Goal: Task Accomplishment & Management: Manage account settings

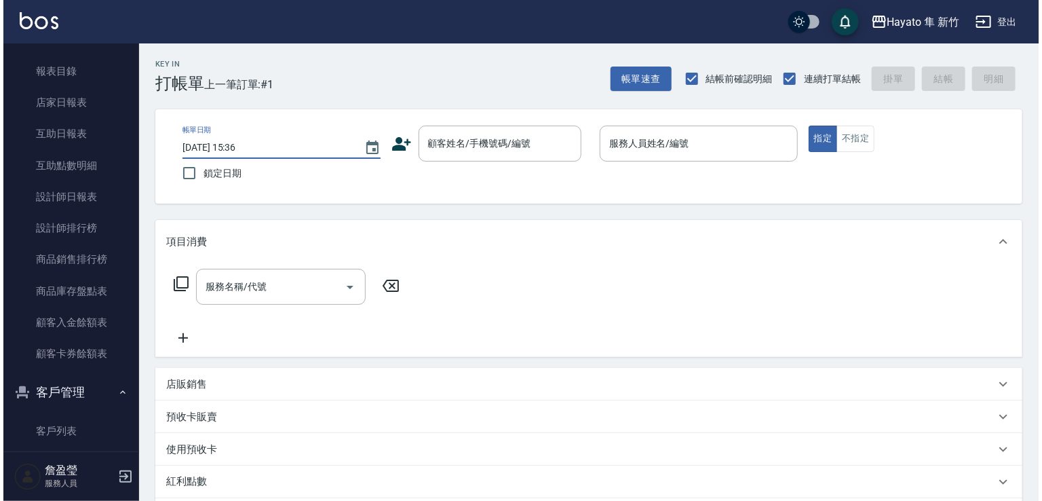
scroll to position [407, 0]
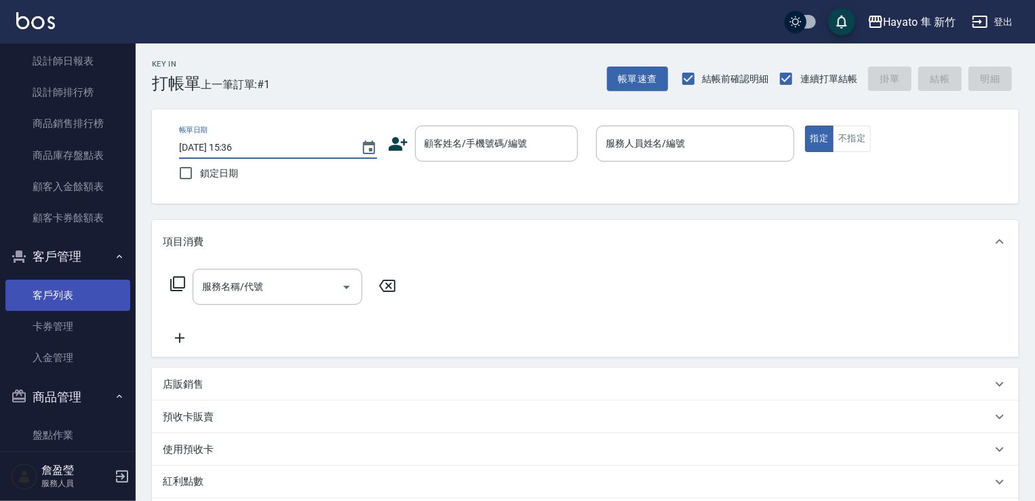
click at [77, 301] on link "客戶列表" at bounding box center [67, 295] width 125 height 31
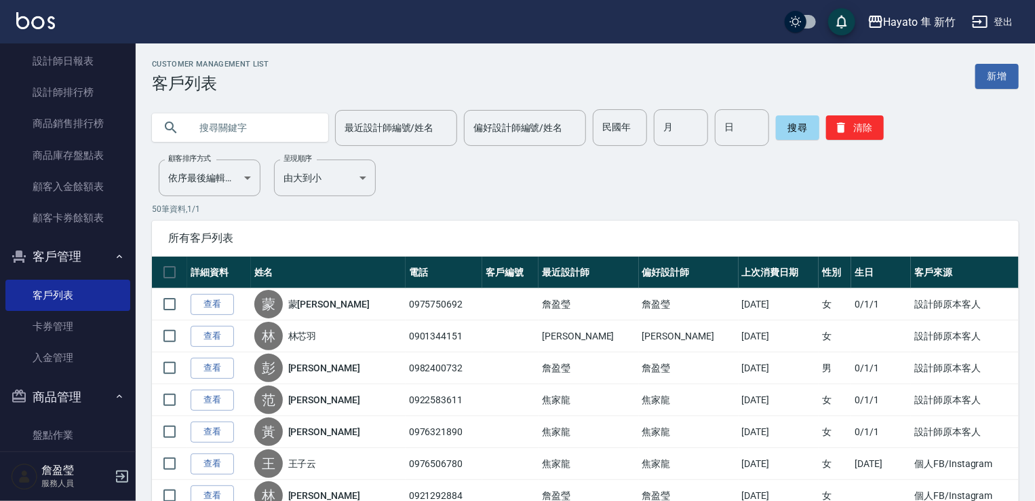
click at [258, 128] on input "text" at bounding box center [254, 127] width 128 height 37
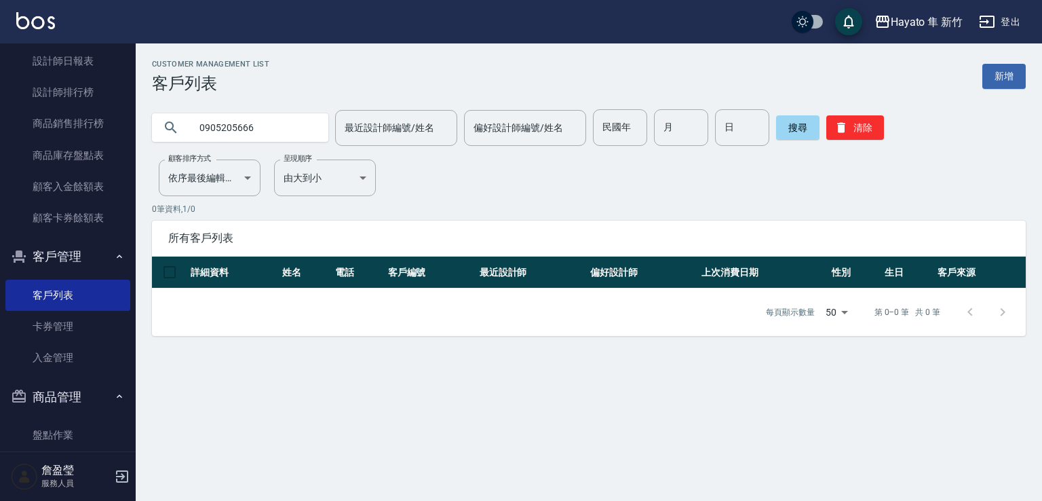
click at [271, 128] on input "0905205666" at bounding box center [254, 127] width 128 height 37
type input "0905209666"
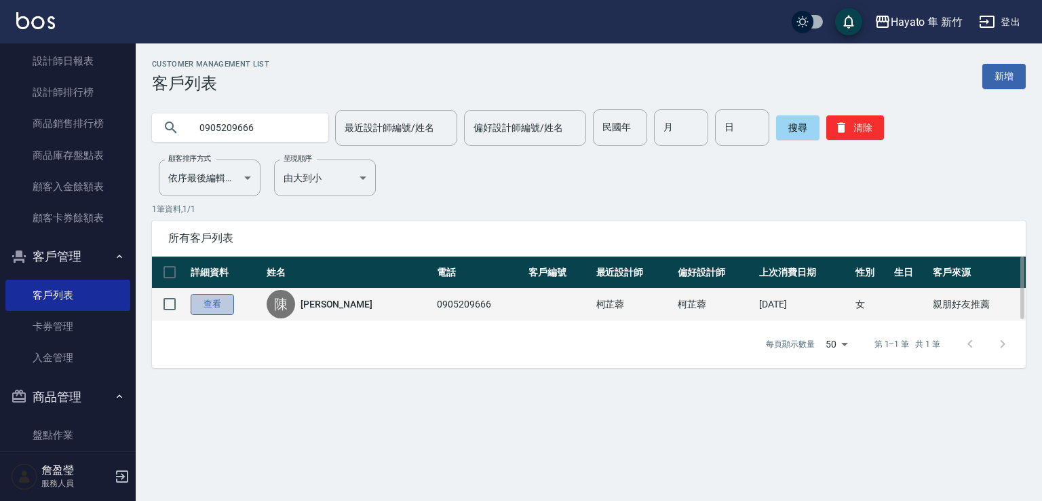
click at [222, 301] on link "查看" at bounding box center [212, 304] width 43 height 21
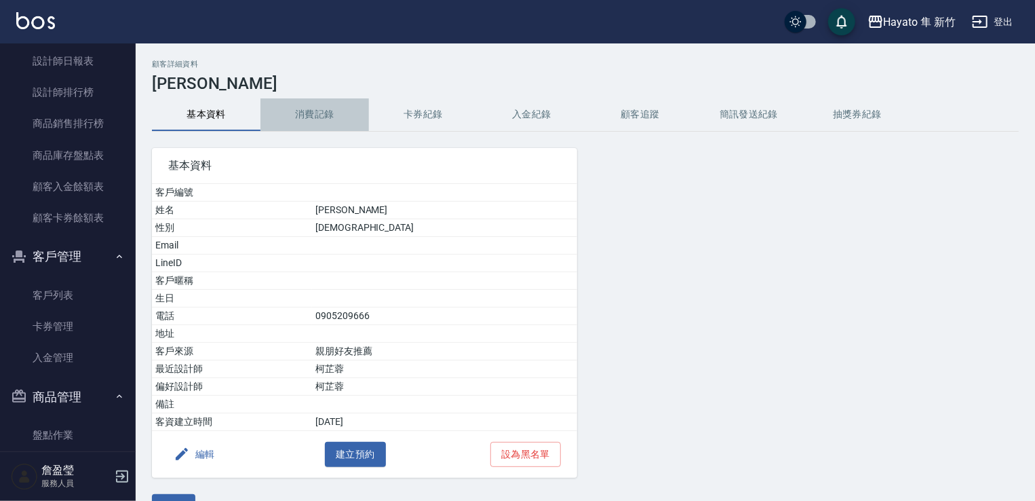
click at [318, 113] on button "消費記錄" at bounding box center [315, 114] width 109 height 33
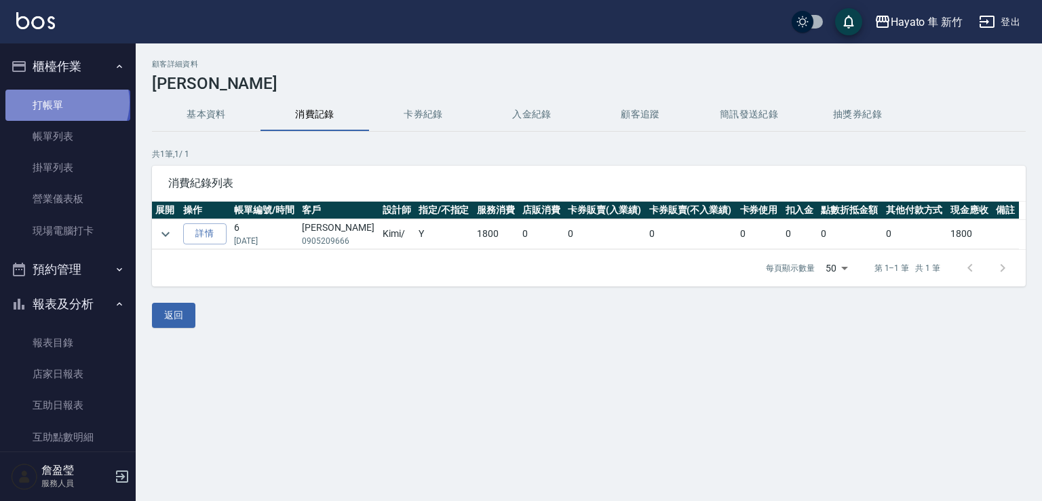
click at [66, 102] on link "打帳單" at bounding box center [67, 105] width 125 height 31
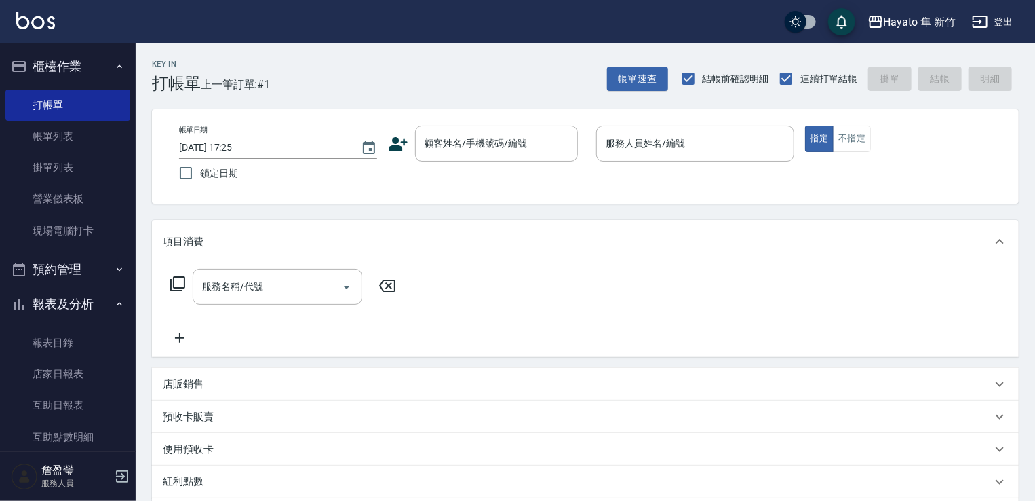
click at [394, 146] on icon at bounding box center [398, 144] width 19 height 14
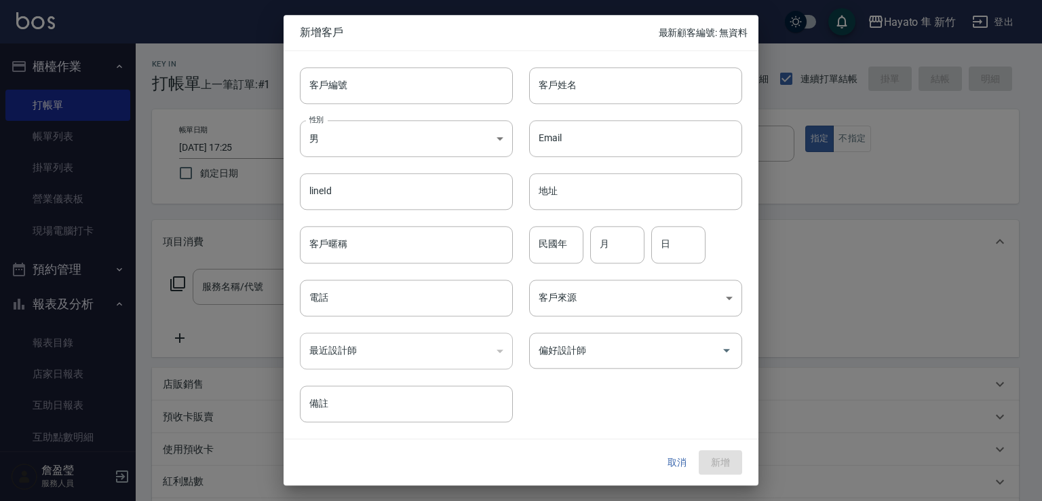
click at [394, 146] on body "Hayato 隼 新竹 登出 櫃檯作業 打帳單 帳單列表 掛單列表 營業儀表板 現場電腦打卡 預約管理 預約管理 報表及分析 報表目錄 店家日報表 互助日報表…" at bounding box center [521, 355] width 1042 height 710
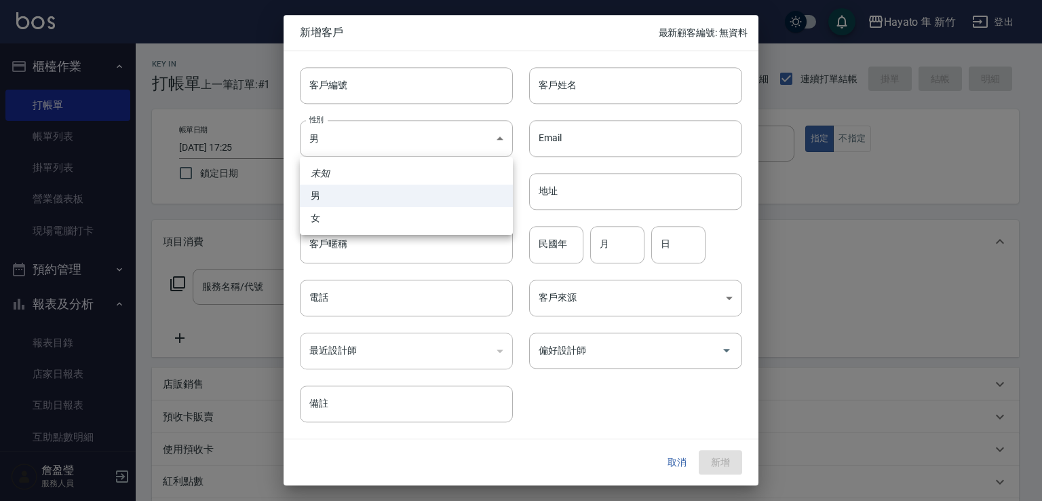
click at [367, 224] on li "女" at bounding box center [406, 218] width 213 height 22
type input "[DEMOGRAPHIC_DATA]"
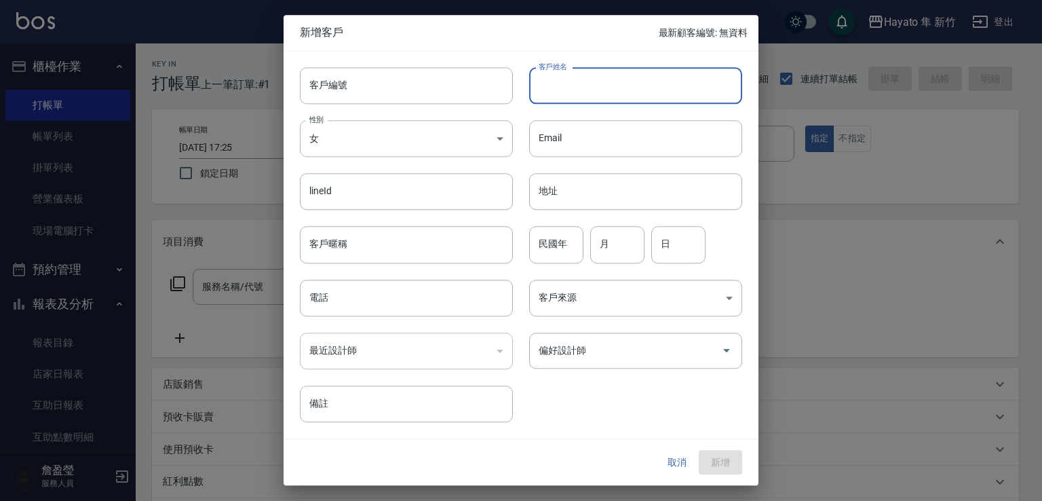
click at [583, 88] on input "客戶姓名" at bounding box center [635, 85] width 213 height 37
type input "j"
type input "[PERSON_NAME]"
click at [373, 286] on input "電話" at bounding box center [406, 298] width 213 height 37
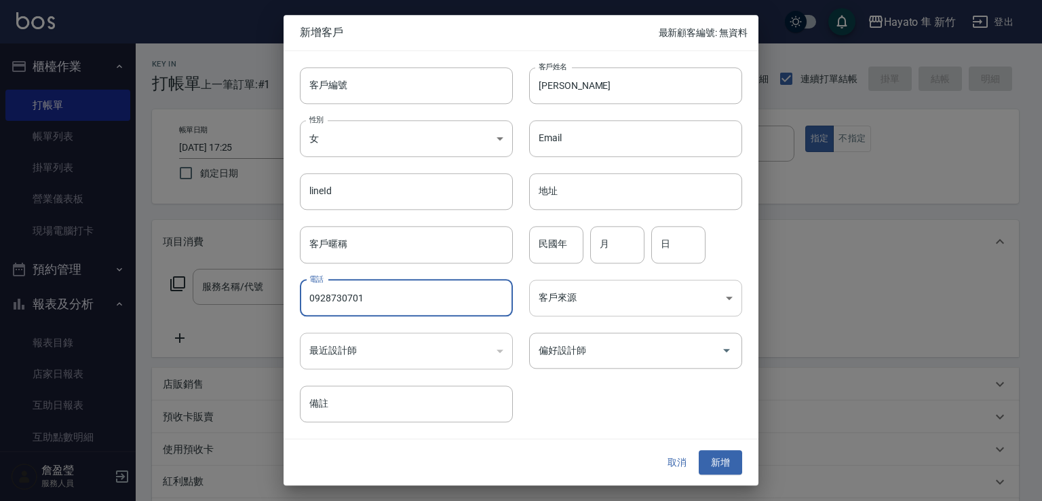
type input "0928730701"
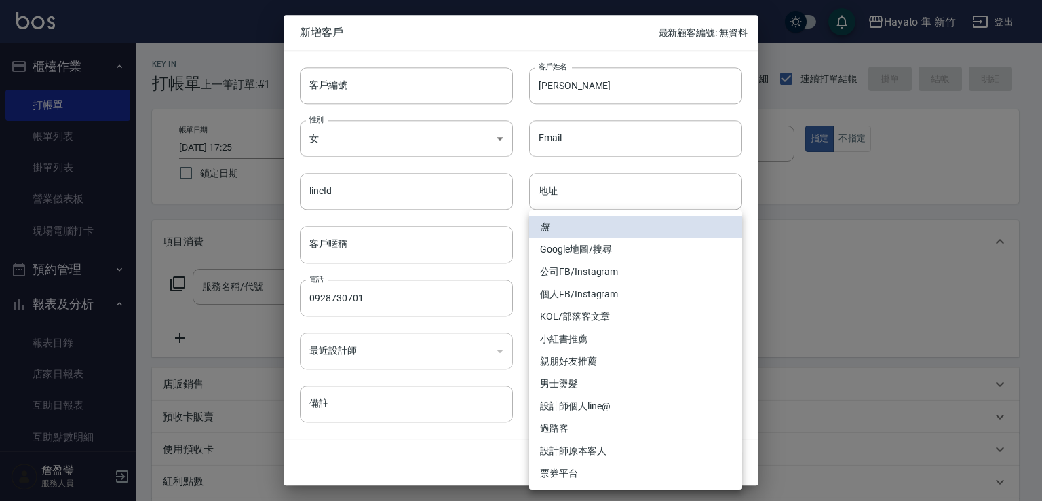
click at [596, 292] on body "Hayato 隼 新竹 登出 櫃檯作業 打帳單 帳單列表 掛單列表 營業儀表板 現場電腦打卡 預約管理 預約管理 報表及分析 報表目錄 店家日報表 互助日報表…" at bounding box center [521, 355] width 1042 height 710
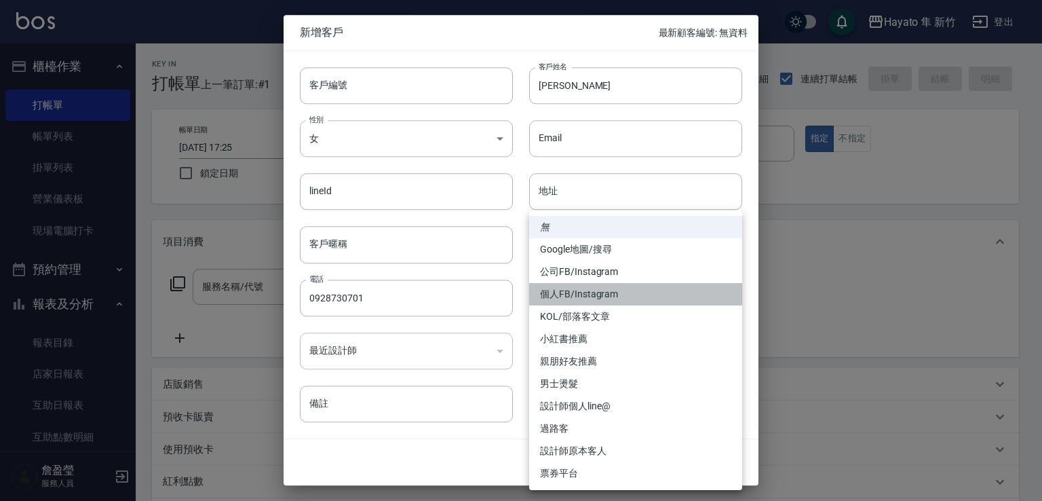
click at [605, 288] on li "個人FB/Instagram" at bounding box center [635, 294] width 213 height 22
type input "個人FB/Instagram"
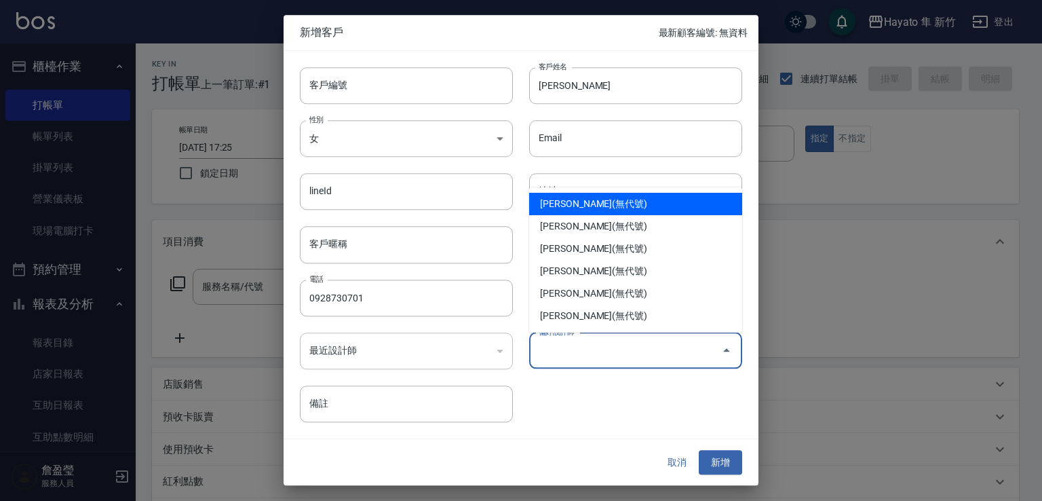
click at [609, 349] on input "偏好設計師" at bounding box center [625, 351] width 180 height 24
click at [602, 209] on li "[PERSON_NAME](無代號)" at bounding box center [635, 204] width 213 height 22
type input "焦家龍"
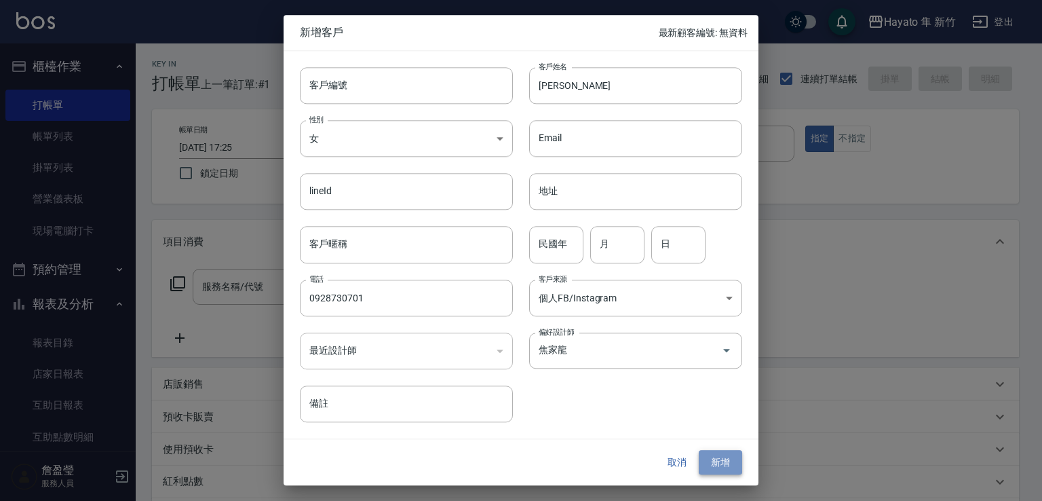
click at [730, 462] on button "新增" at bounding box center [720, 462] width 43 height 25
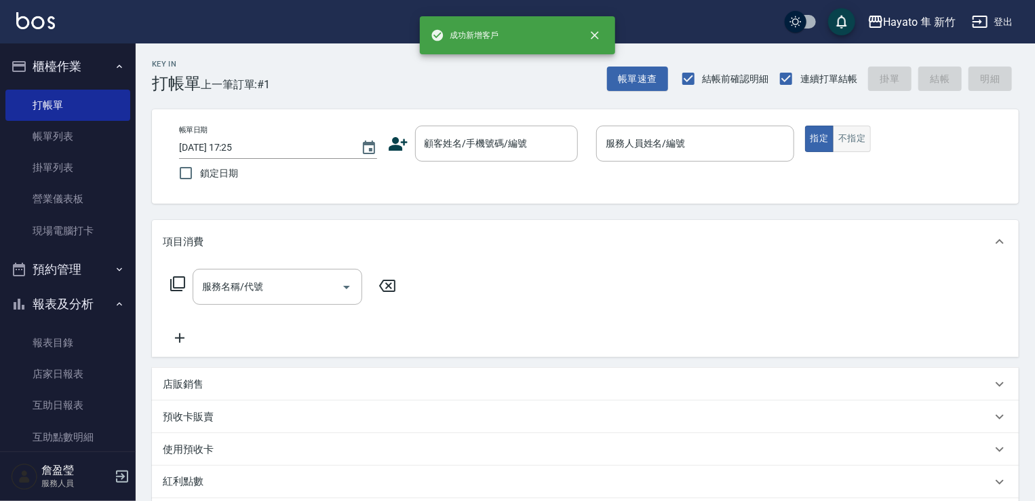
click at [864, 136] on button "不指定" at bounding box center [852, 139] width 38 height 26
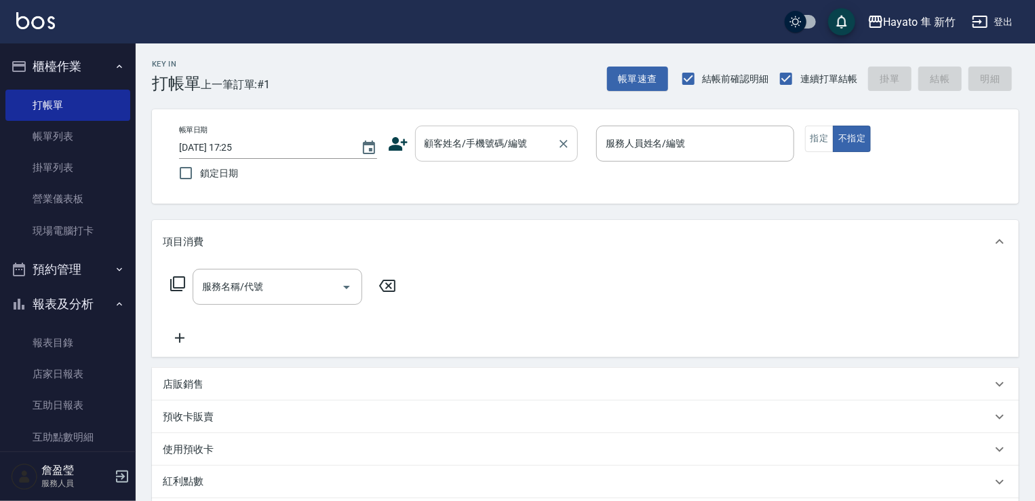
click at [503, 149] on input "顧客姓名/手機號碼/編號" at bounding box center [486, 144] width 130 height 24
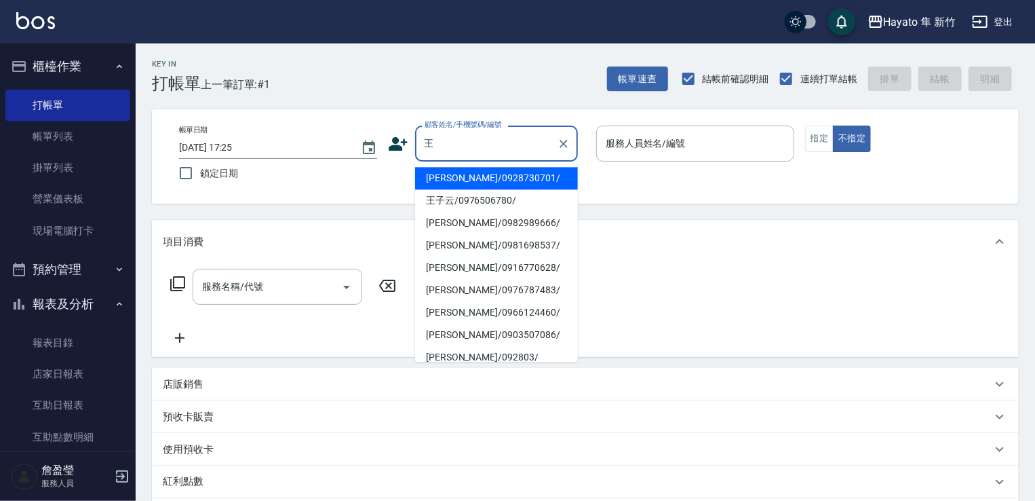
click at [480, 180] on li "[PERSON_NAME]/0928730701/" at bounding box center [496, 178] width 163 height 22
type input "[PERSON_NAME]/0928730701/"
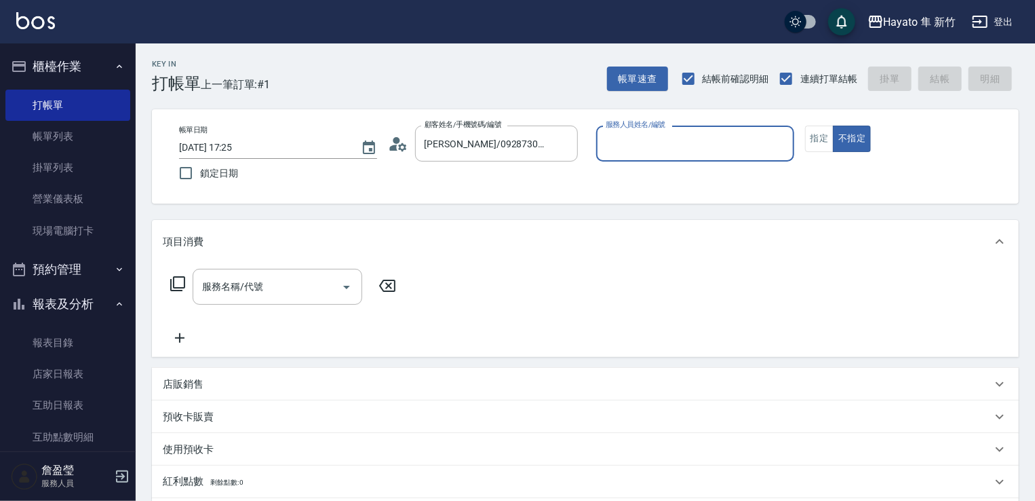
type input "En(無代號)"
click at [350, 292] on icon "Open" at bounding box center [347, 287] width 16 height 16
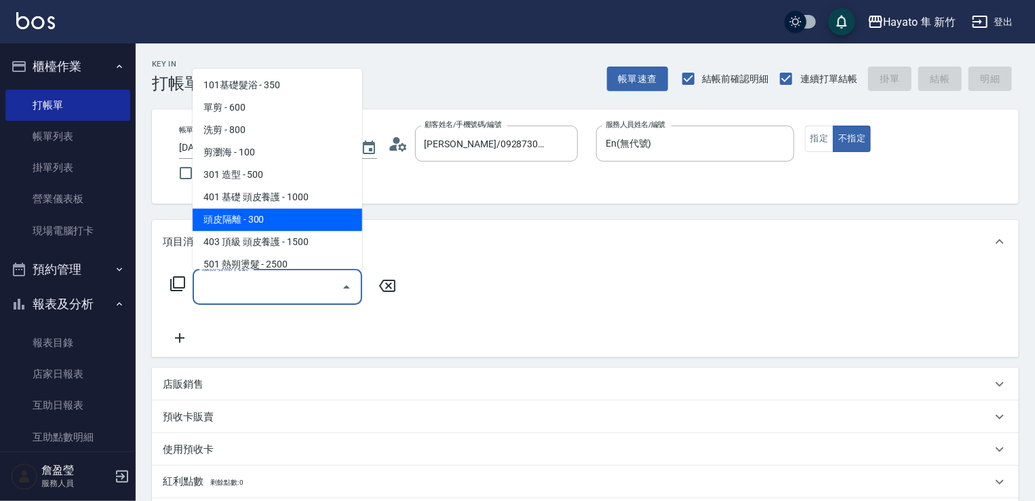
click at [347, 226] on span "頭皮隔離 - 300" at bounding box center [278, 219] width 170 height 22
type input "頭皮隔離(402)"
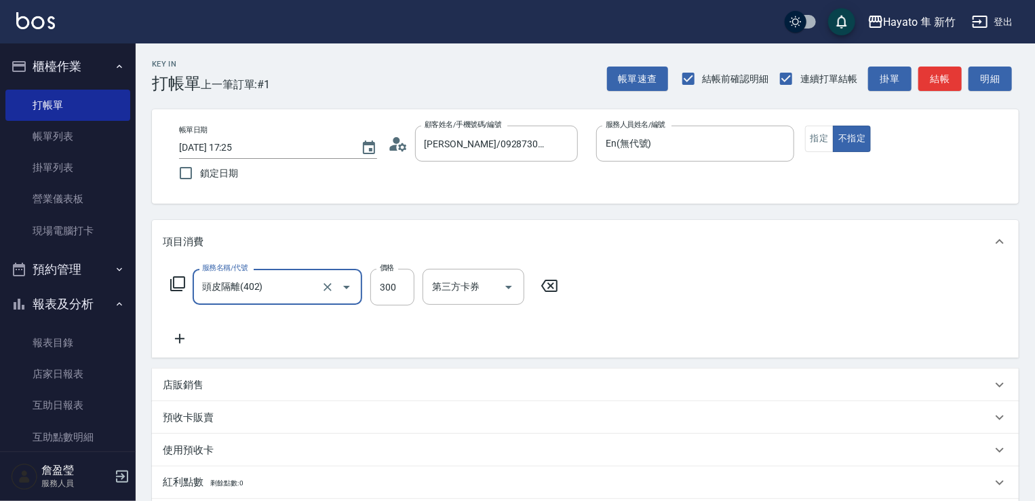
click at [181, 337] on icon at bounding box center [180, 338] width 34 height 16
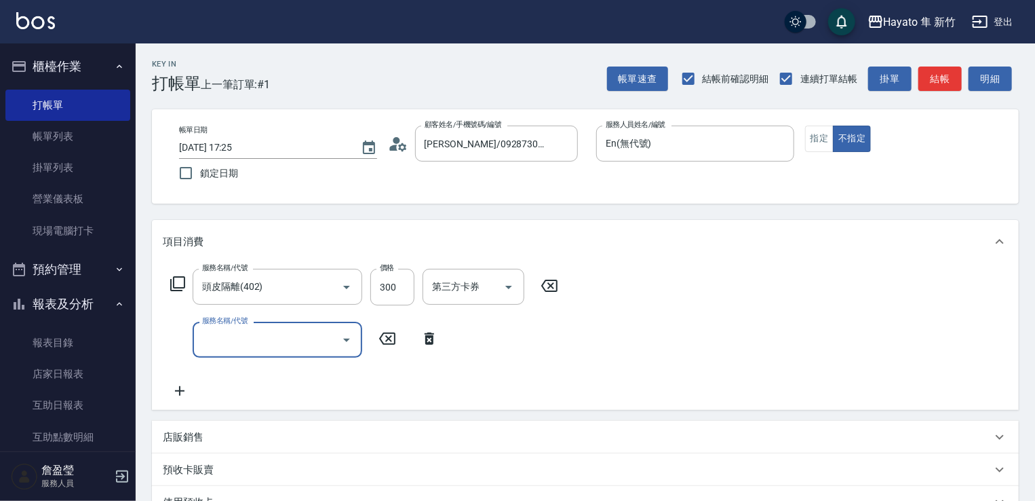
click at [347, 336] on icon "Open" at bounding box center [347, 340] width 16 height 16
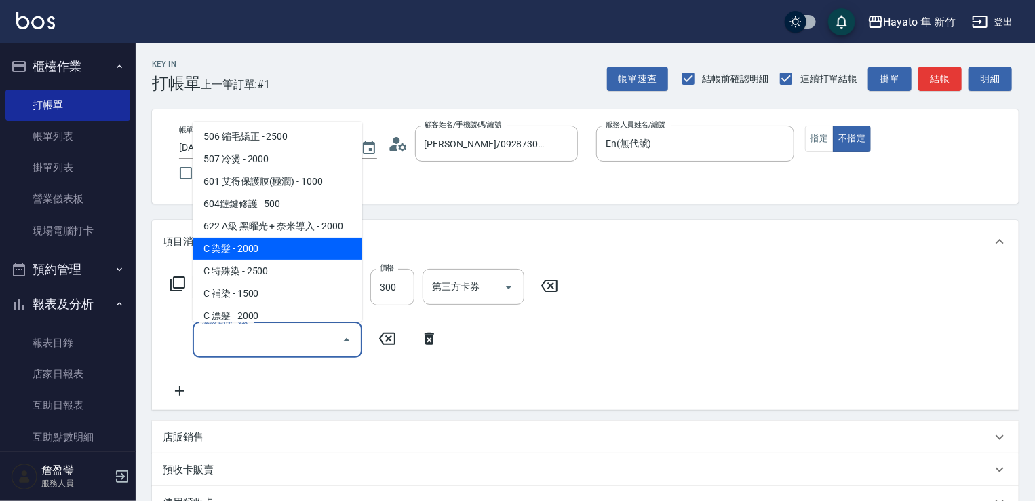
scroll to position [236, 0]
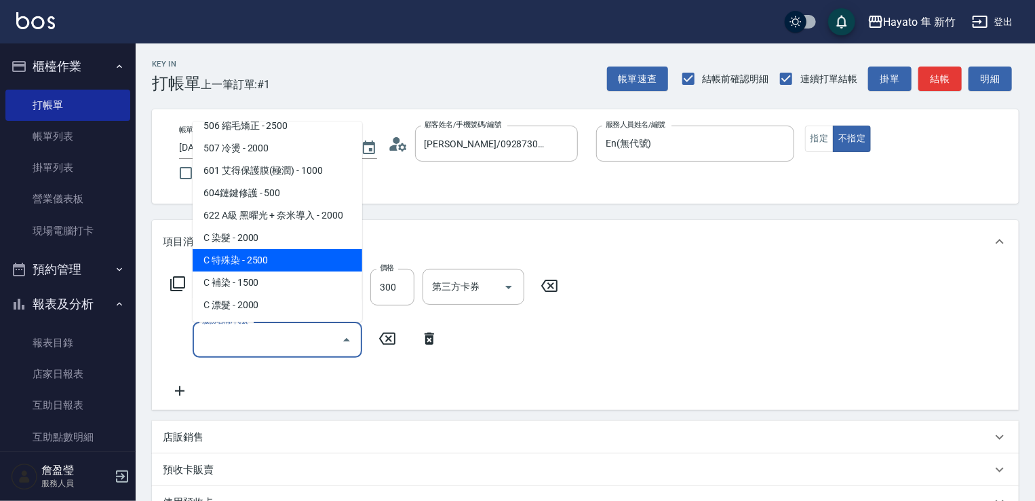
click at [292, 267] on span "C 特殊染 - 2500" at bounding box center [278, 260] width 170 height 22
type input "C 特殊染(703)"
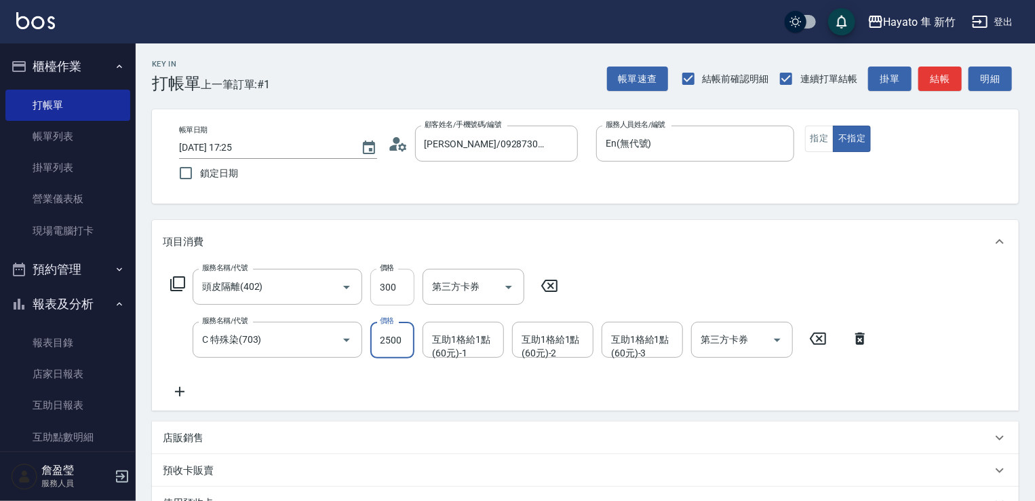
click at [383, 298] on input "300" at bounding box center [392, 287] width 44 height 37
click at [393, 286] on input "300" at bounding box center [392, 287] width 44 height 37
type input "200"
click at [573, 419] on div "項目消費 服務名稱/代號 頭皮隔離(402) 服務名稱/代號 價格 200 價格 第三方卡券 第三方卡券 服務名稱/代號 C 特殊染(703) 服務名稱/代號…" at bounding box center [585, 418] width 867 height 397
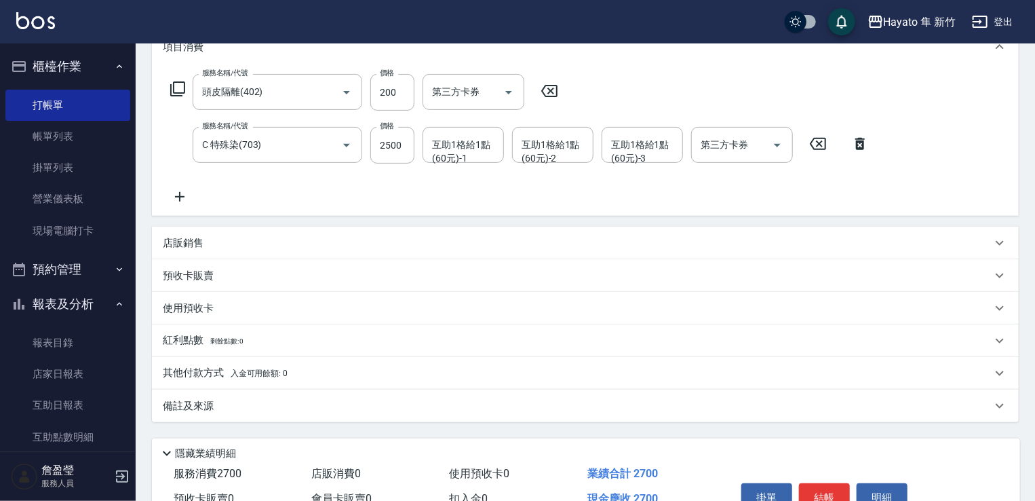
scroll to position [268, 0]
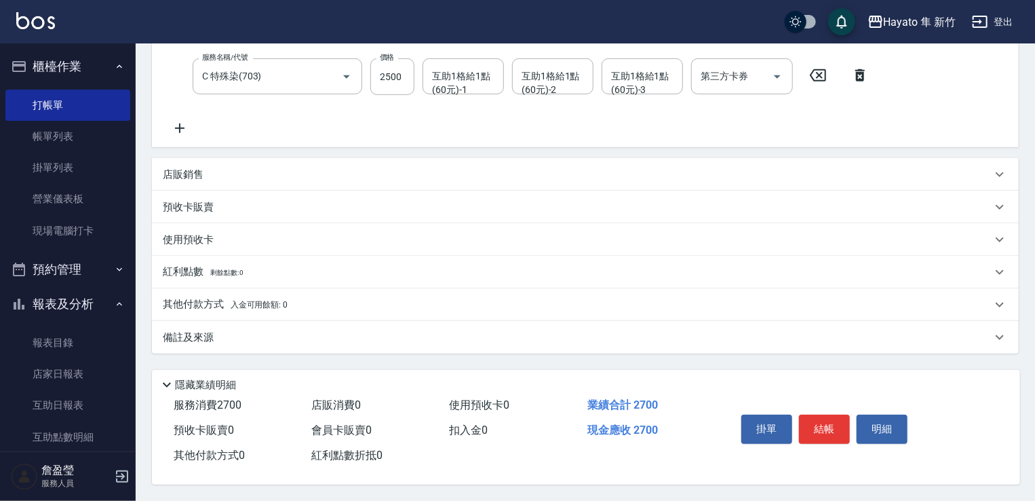
click at [326, 337] on div "備註及來源" at bounding box center [577, 337] width 829 height 14
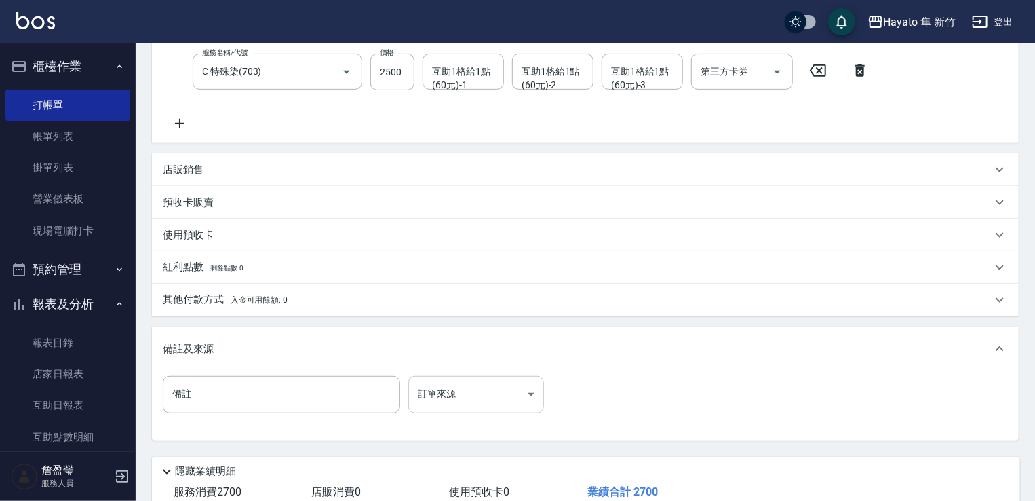
click at [493, 409] on body "Hayato 隼 新竹 登出 櫃檯作業 打帳單 帳單列表 掛單列表 營業儀表板 現場電腦打卡 預約管理 預約管理 報表及分析 報表目錄 店家日報表 互助日報表…" at bounding box center [517, 159] width 1035 height 855
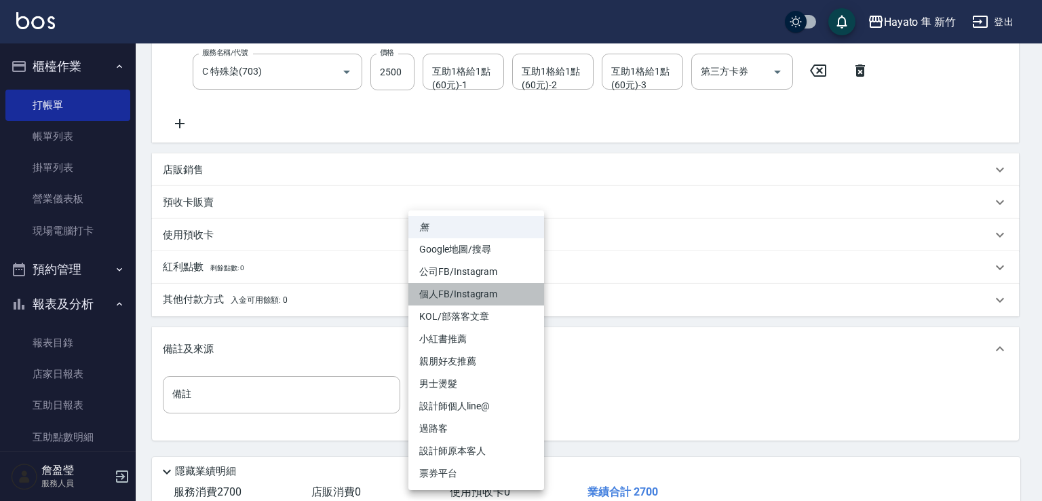
click at [490, 286] on li "個人FB/Instagram" at bounding box center [476, 294] width 136 height 22
type input "個人FB/Instagram"
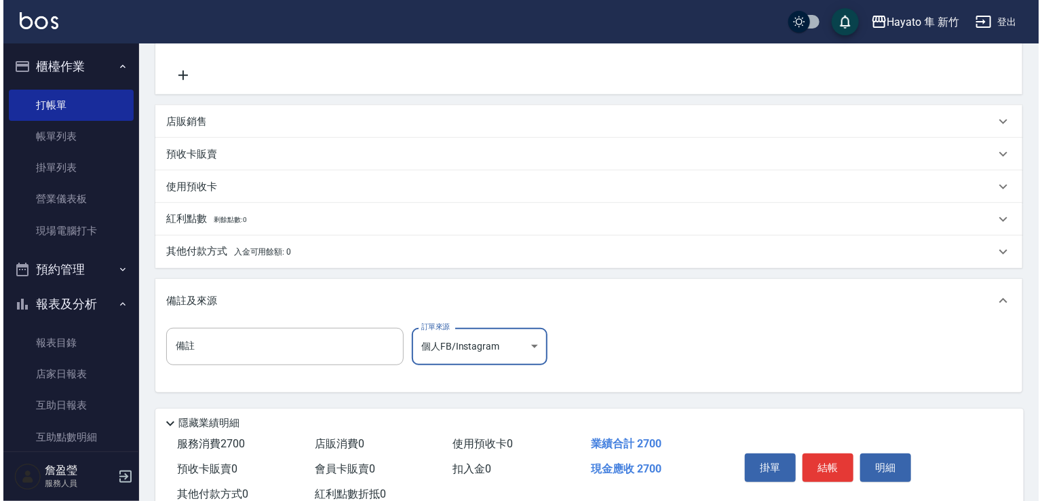
scroll to position [359, 0]
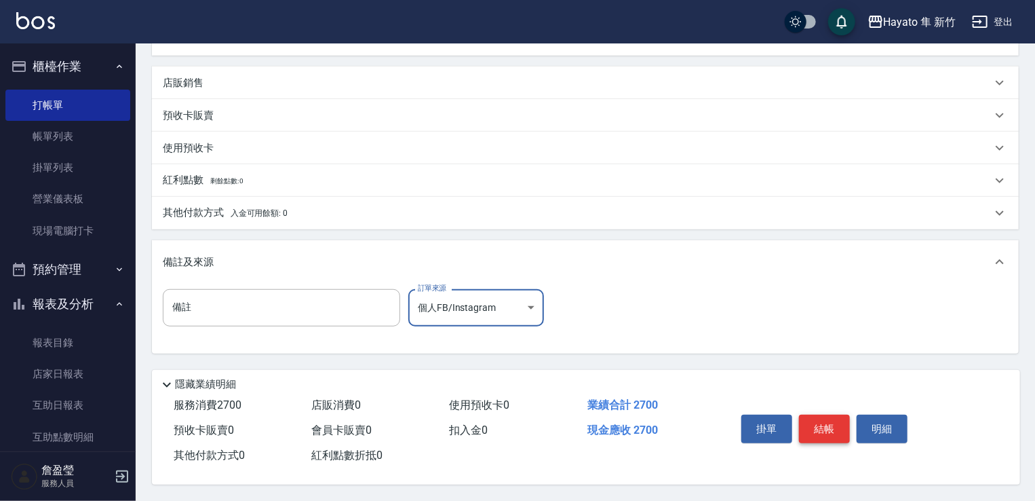
click at [825, 433] on button "結帳" at bounding box center [824, 429] width 51 height 28
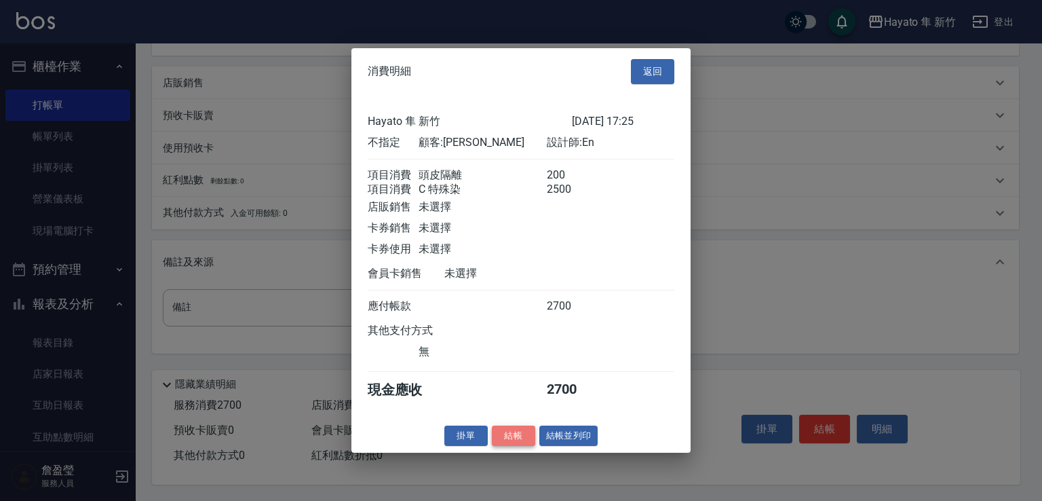
click at [510, 446] on button "結帳" at bounding box center [513, 435] width 43 height 21
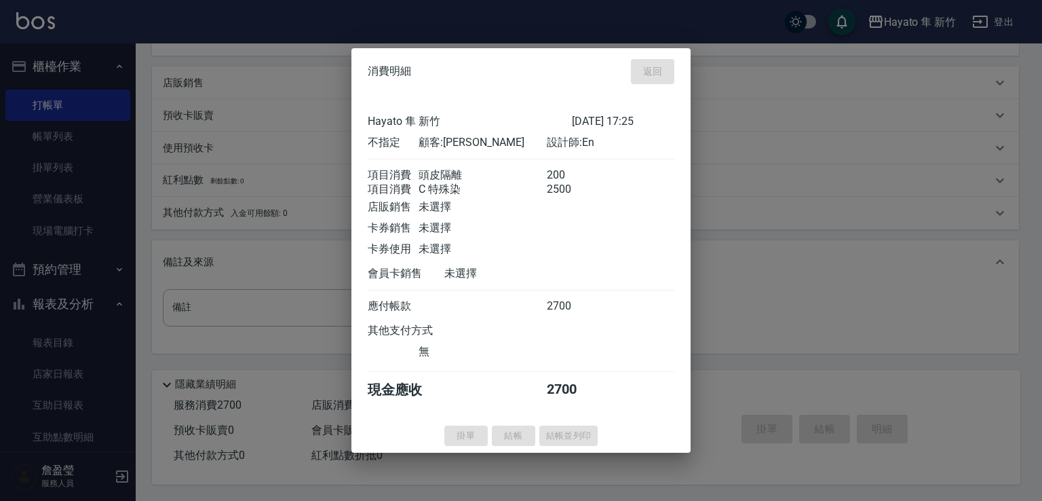
type input "[DATE] 17:26"
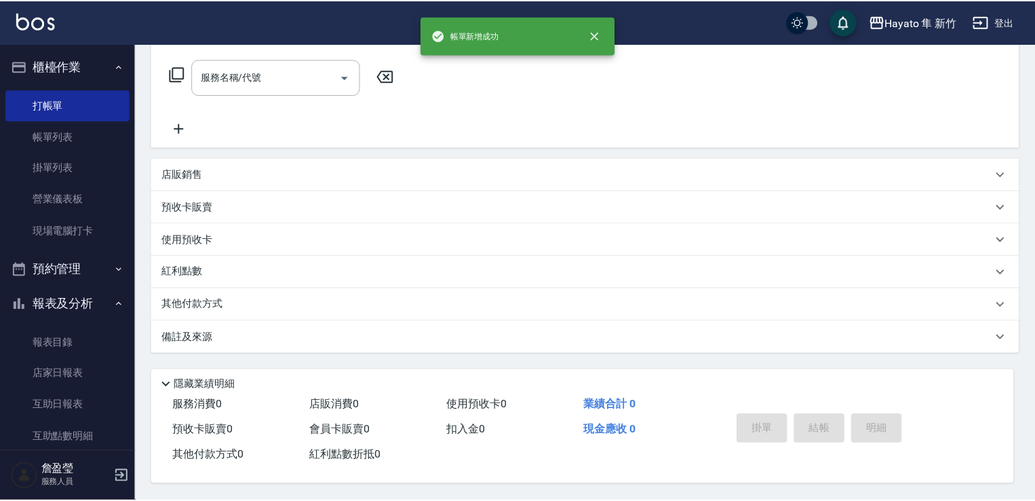
scroll to position [0, 0]
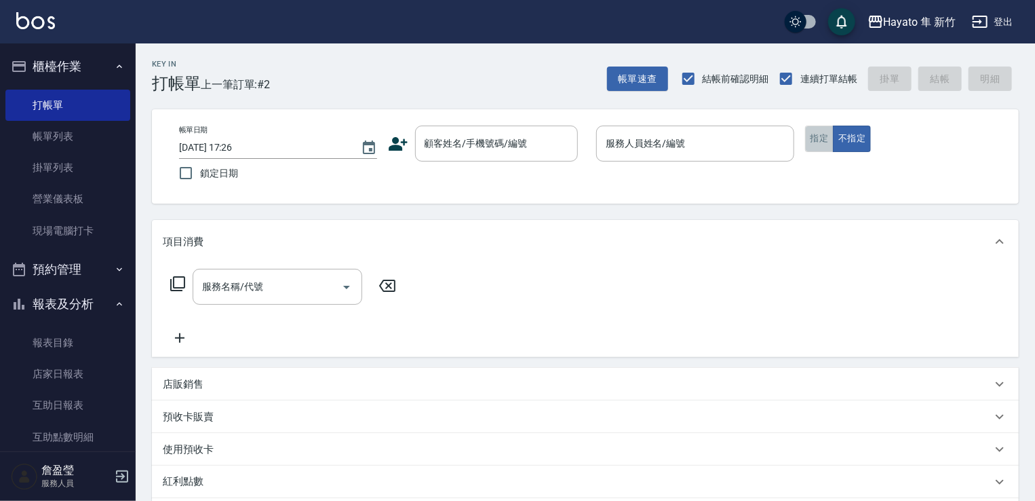
click at [822, 140] on button "指定" at bounding box center [819, 139] width 29 height 26
click at [403, 152] on icon at bounding box center [398, 144] width 20 height 20
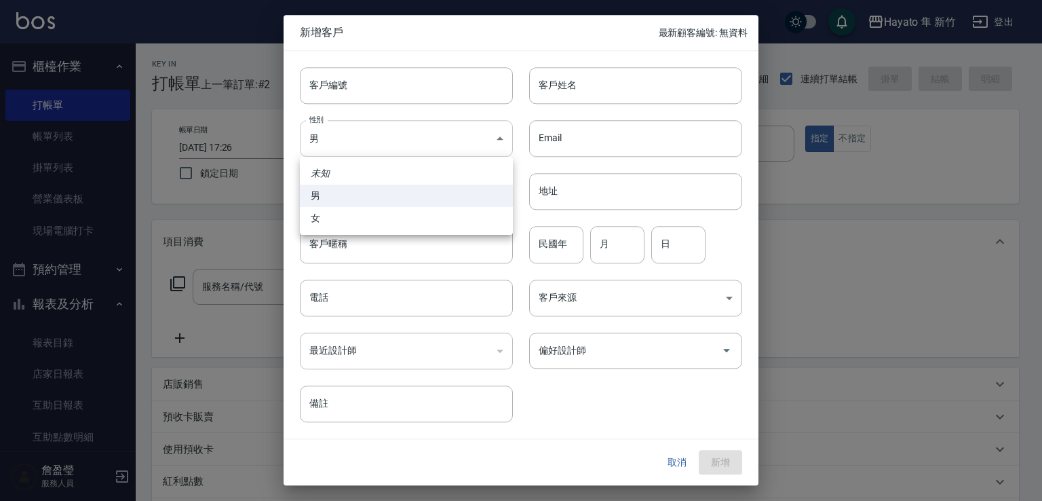
click at [403, 142] on body "Hayato 隼 新竹 登出 櫃檯作業 打帳單 帳單列表 掛單列表 營業儀表板 現場電腦打卡 預約管理 預約管理 報表及分析 報表目錄 店家日報表 互助日報表…" at bounding box center [521, 355] width 1042 height 710
click at [369, 214] on li "女" at bounding box center [406, 218] width 213 height 22
type input "[DEMOGRAPHIC_DATA]"
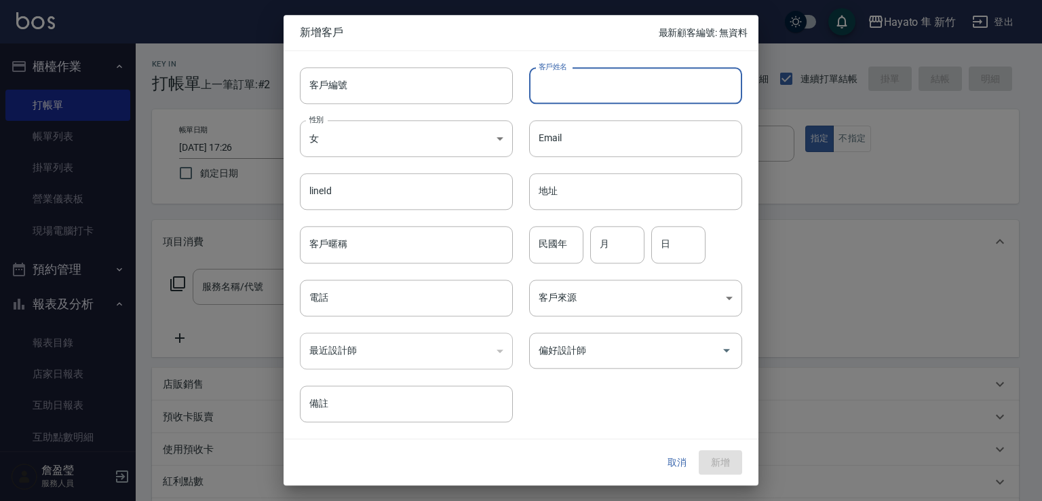
click at [594, 90] on input "客戶姓名" at bounding box center [635, 85] width 213 height 37
type input "[PERSON_NAME]"
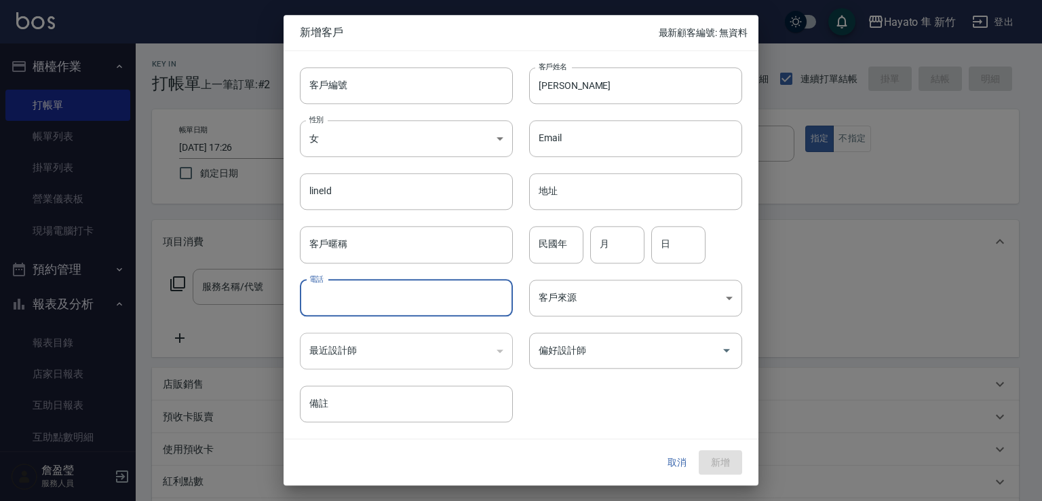
drag, startPoint x: 371, startPoint y: 297, endPoint x: 385, endPoint y: 296, distance: 13.6
click at [371, 297] on input "電話" at bounding box center [406, 298] width 213 height 37
type input "0976575709"
click at [630, 284] on body "Hayato 隼 新竹 登出 櫃檯作業 打帳單 帳單列表 掛單列表 營業儀表板 現場電腦打卡 預約管理 預約管理 報表及分析 報表目錄 店家日報表 互助日報表…" at bounding box center [521, 355] width 1042 height 710
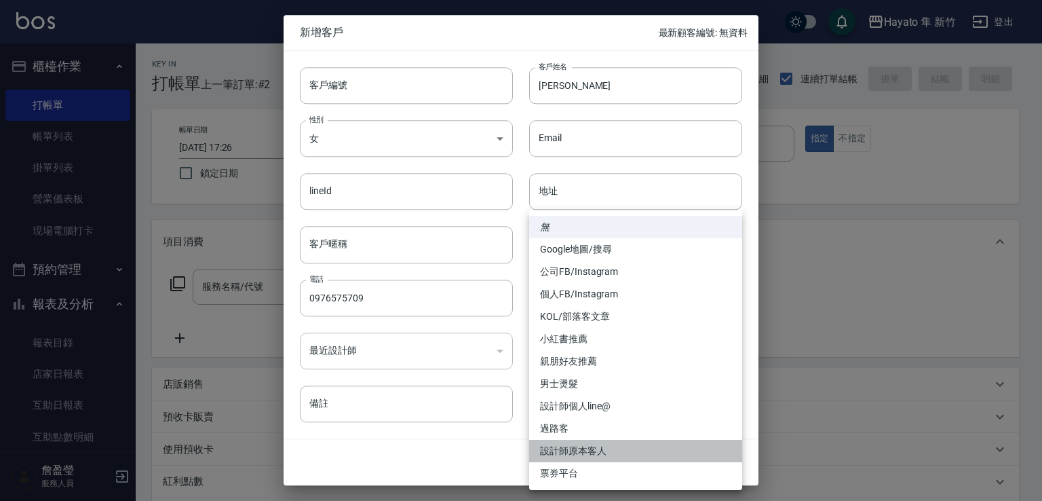
click at [606, 455] on li "設計師原本客人" at bounding box center [635, 451] width 213 height 22
type input "設計師原本客人"
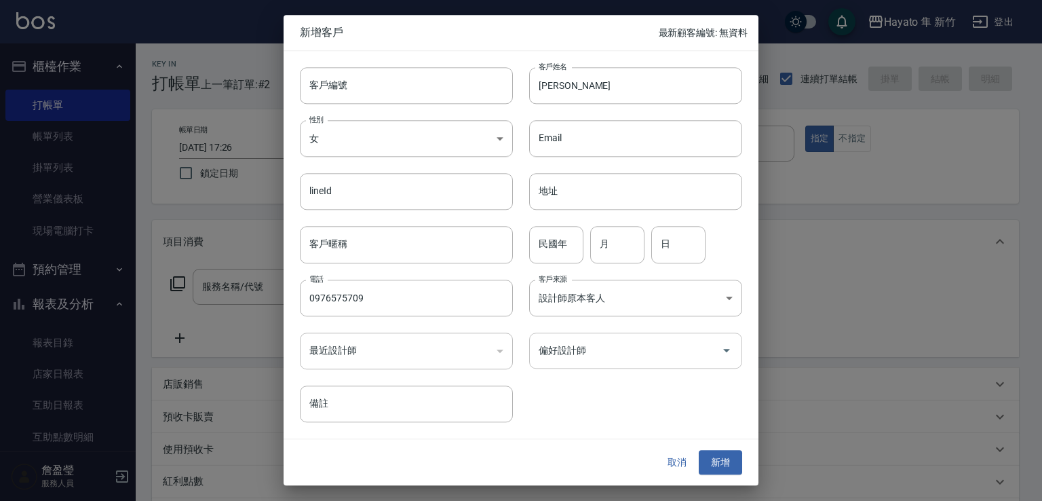
click at [615, 359] on input "偏好設計師" at bounding box center [625, 351] width 180 height 24
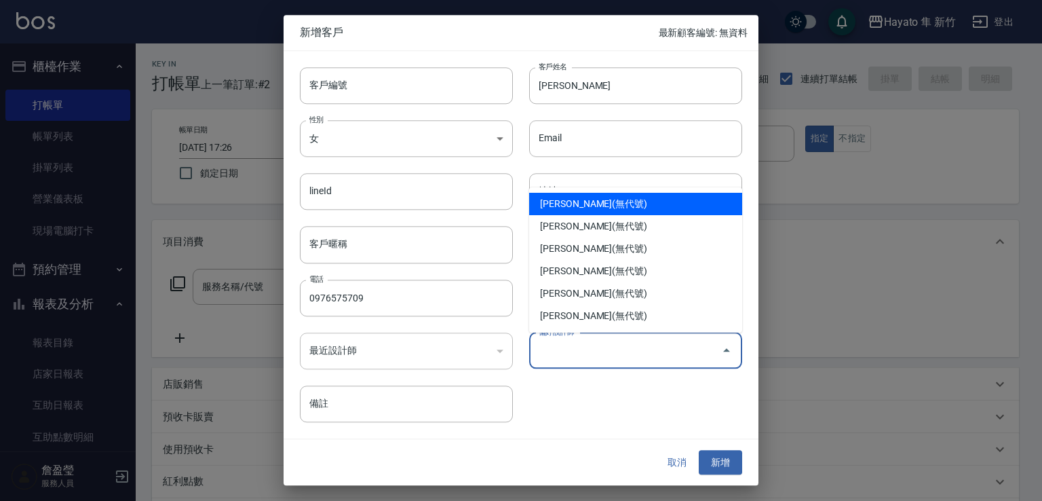
click at [590, 206] on li "[PERSON_NAME](無代號)" at bounding box center [635, 204] width 213 height 22
type input "焦家龍"
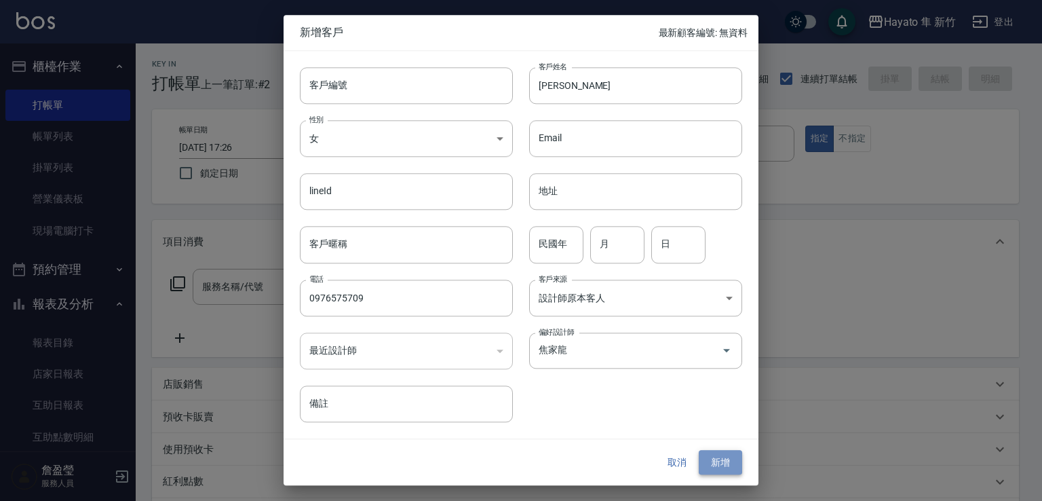
click at [722, 462] on button "新增" at bounding box center [720, 462] width 43 height 25
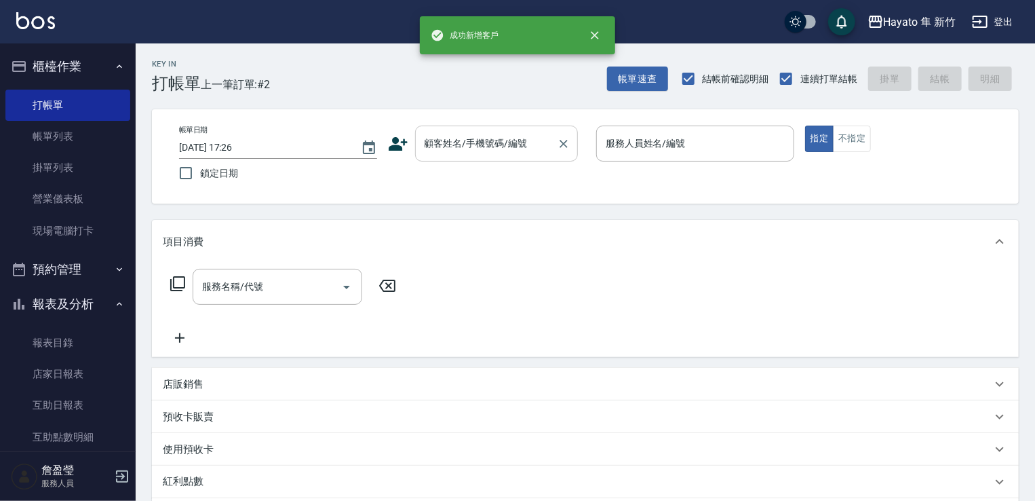
click at [493, 136] on input "顧客姓名/手機號碼/編號" at bounding box center [486, 144] width 130 height 24
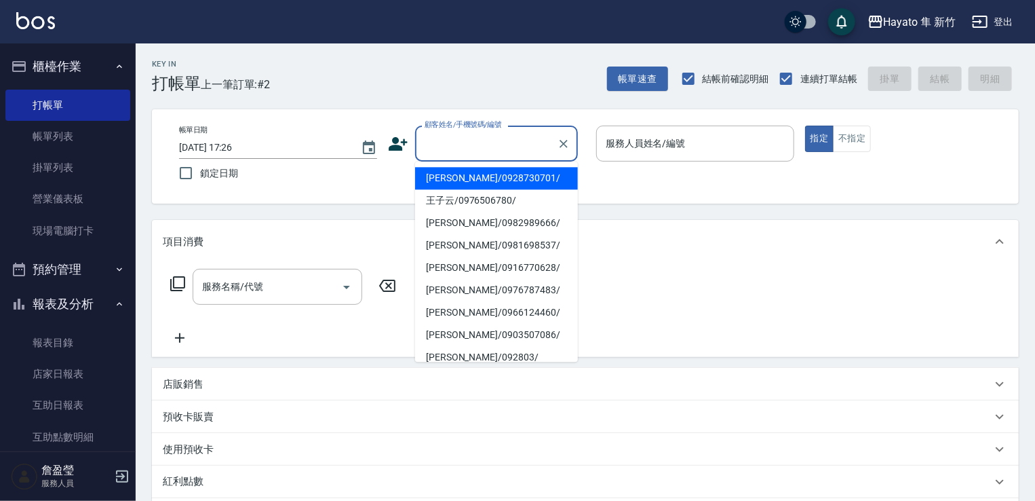
drag, startPoint x: 301, startPoint y: 104, endPoint x: 286, endPoint y: 104, distance: 15.6
click at [286, 104] on div "Key In 打帳單 上一筆訂單:#2 帳單速查 結帳前確認明細 連續打單結帳 掛單 結帳 明細 帳單日期 [DATE] 17:26 鎖定日期 顧客姓名/手機…" at bounding box center [586, 376] width 900 height 667
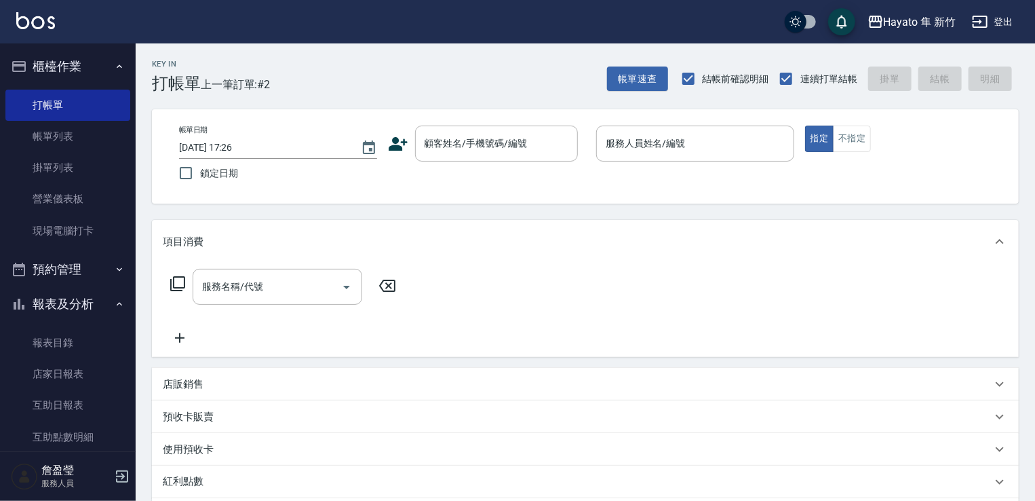
drag, startPoint x: 286, startPoint y: 104, endPoint x: 290, endPoint y: 216, distance: 112.0
click at [286, 202] on div "Key In 打帳單 上一筆訂單:#2 帳單速查 結帳前確認明細 連續打單結帳 掛單 結帳 明細 帳單日期 [DATE] 17:26 鎖定日期 顧客姓名/手機…" at bounding box center [586, 376] width 900 height 667
click at [448, 136] on input "顧客姓名/手機號碼/編號" at bounding box center [486, 144] width 130 height 24
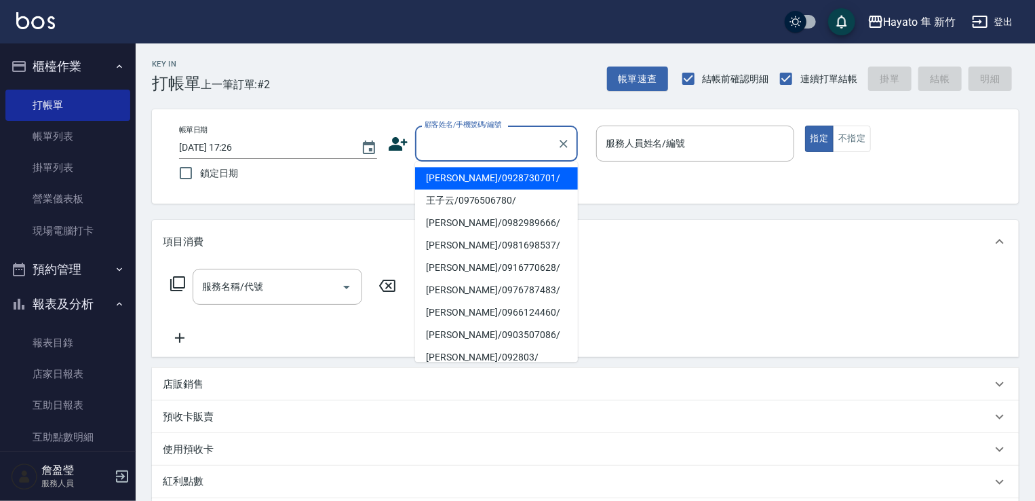
click at [395, 141] on div "顧客姓名/手機號碼/編號 顧客姓名/手機號碼/編號" at bounding box center [487, 144] width 198 height 36
click at [469, 175] on li "[PERSON_NAME]/0976575709/" at bounding box center [496, 178] width 163 height 22
type input "[PERSON_NAME]/0976575709/"
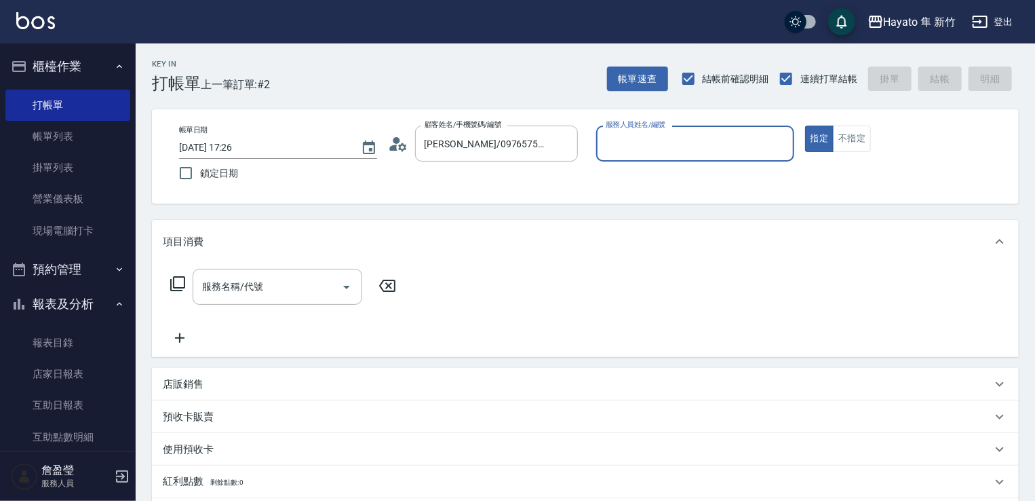
type input "En(無代號)"
click at [346, 296] on button "Open" at bounding box center [347, 287] width 22 height 22
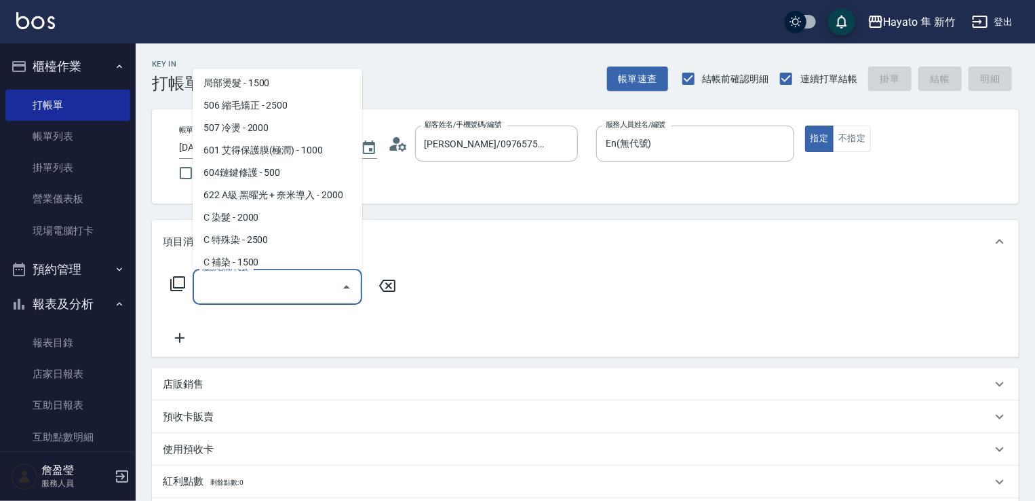
scroll to position [236, 0]
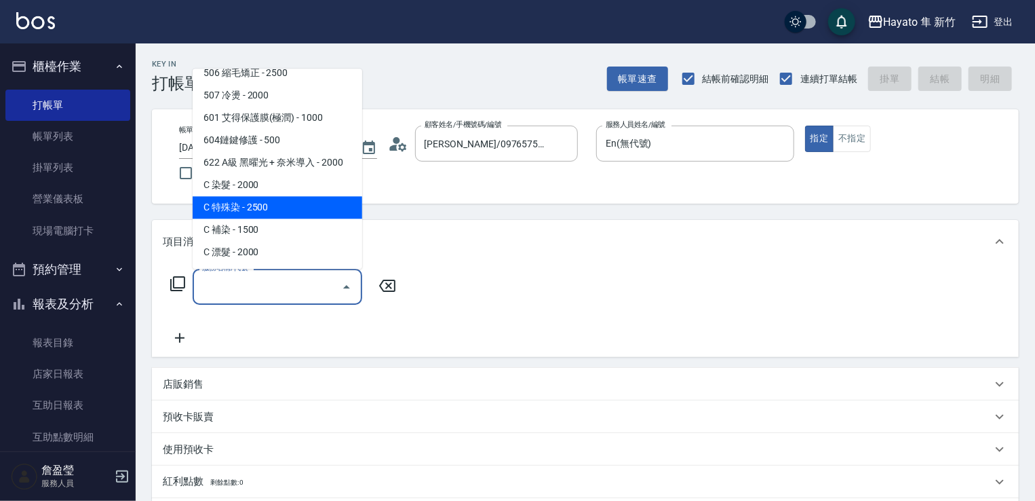
click at [288, 208] on span "C 特殊染 - 2500" at bounding box center [278, 207] width 170 height 22
type input "C 特殊染(703)"
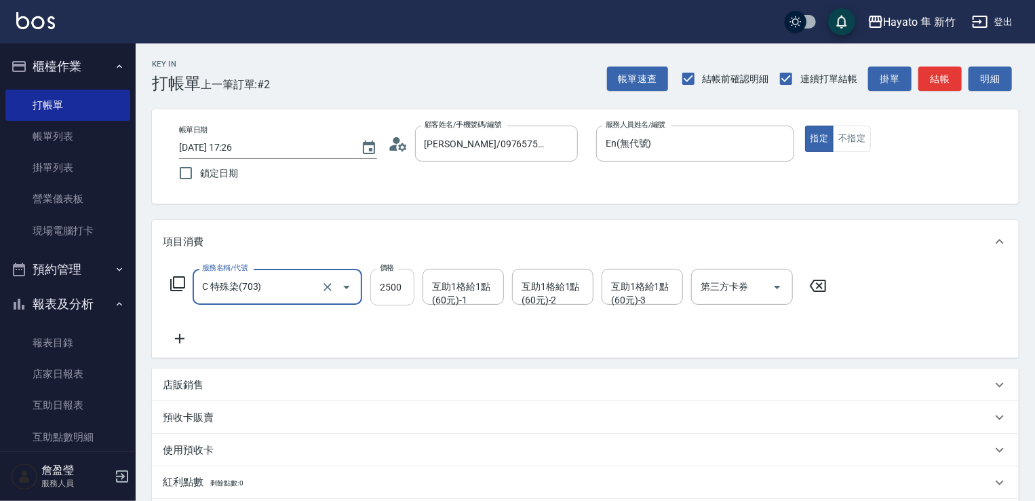
click at [379, 286] on input "2500" at bounding box center [392, 287] width 44 height 37
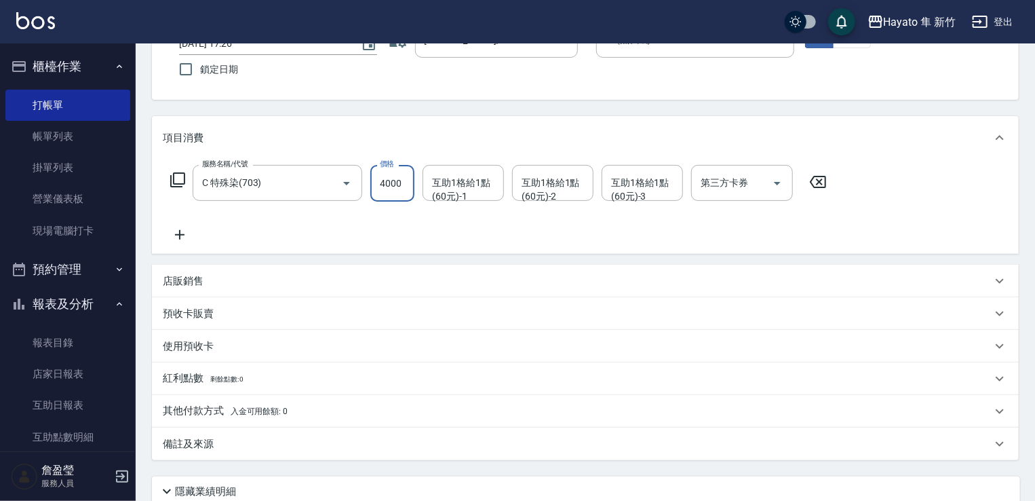
scroll to position [136, 0]
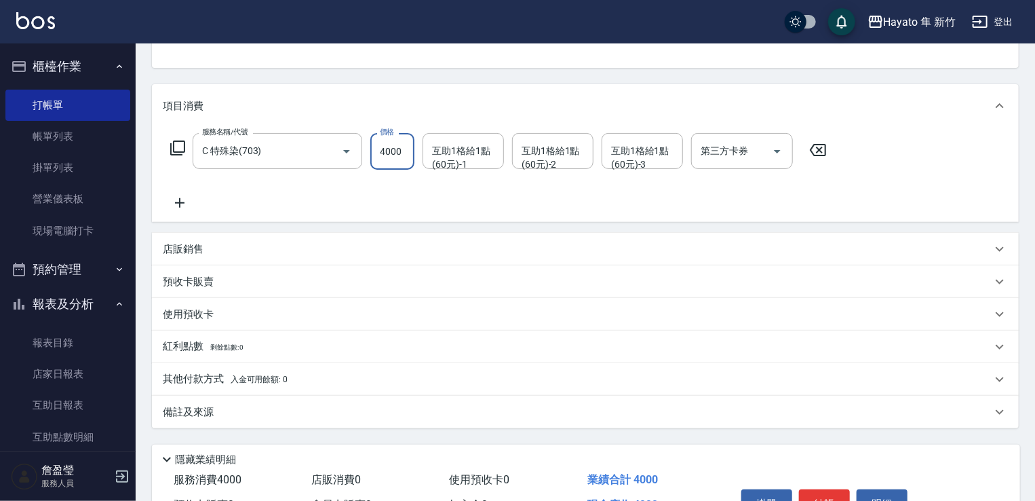
type input "4000"
click at [244, 372] on p "其他付款方式 入金可用餘額: 0" at bounding box center [225, 379] width 125 height 15
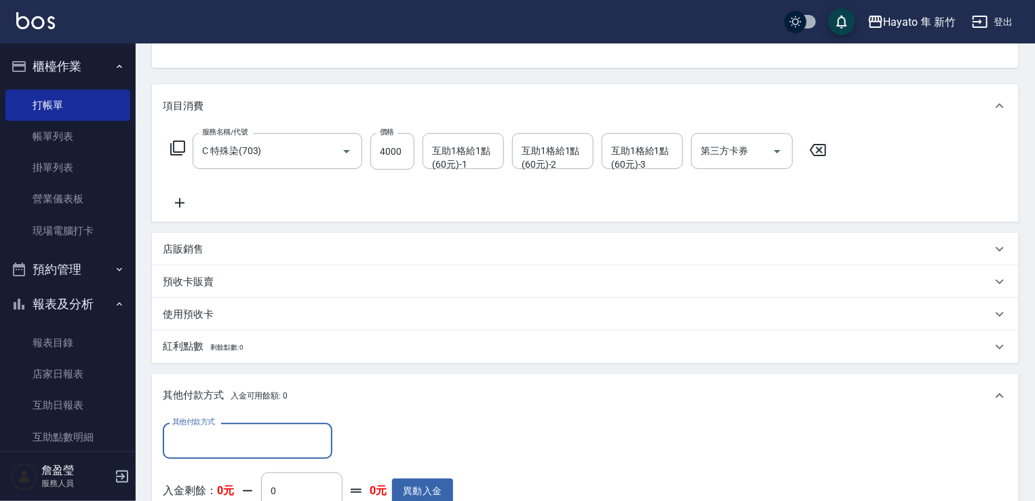
scroll to position [0, 0]
click at [244, 433] on input "其他付款方式" at bounding box center [247, 441] width 157 height 24
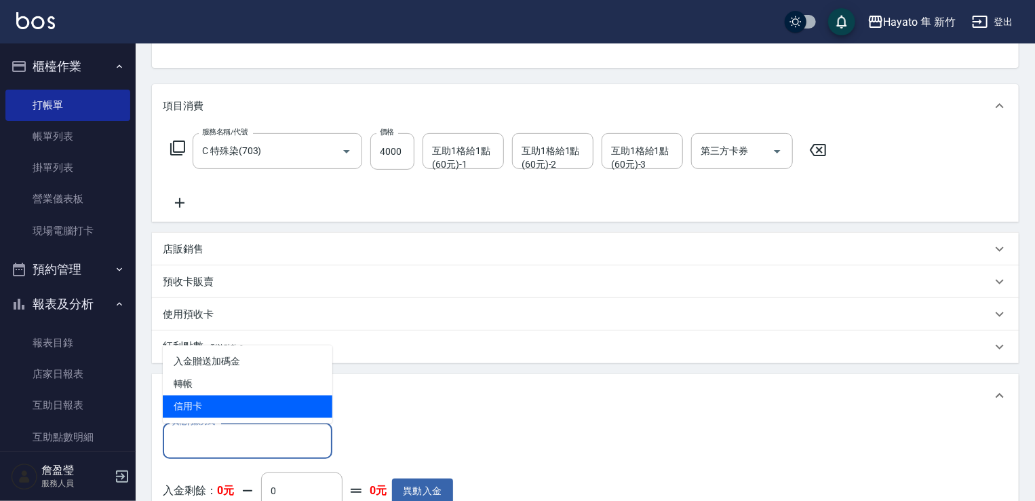
click at [224, 400] on span "信用卡" at bounding box center [248, 407] width 170 height 22
type input "信用卡"
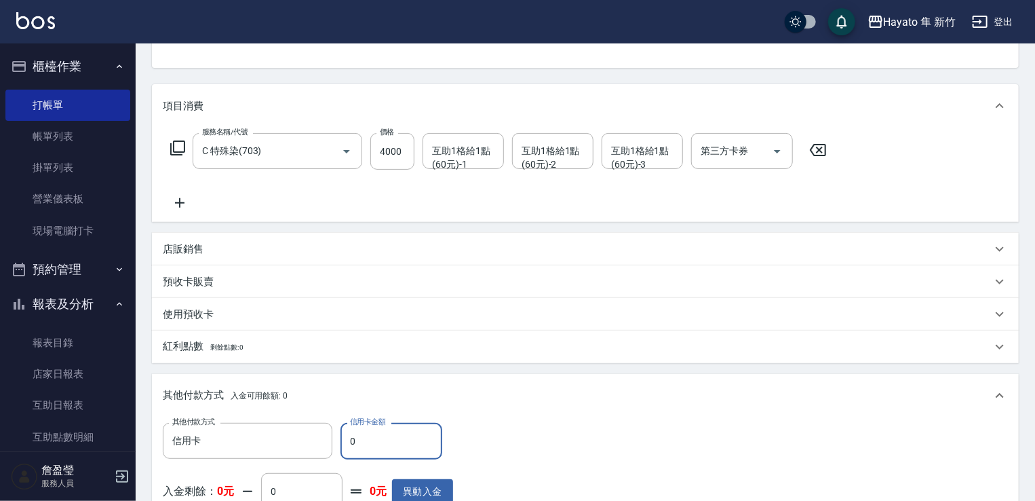
drag, startPoint x: 364, startPoint y: 446, endPoint x: 351, endPoint y: 455, distance: 15.2
click at [351, 455] on input "0" at bounding box center [392, 441] width 102 height 37
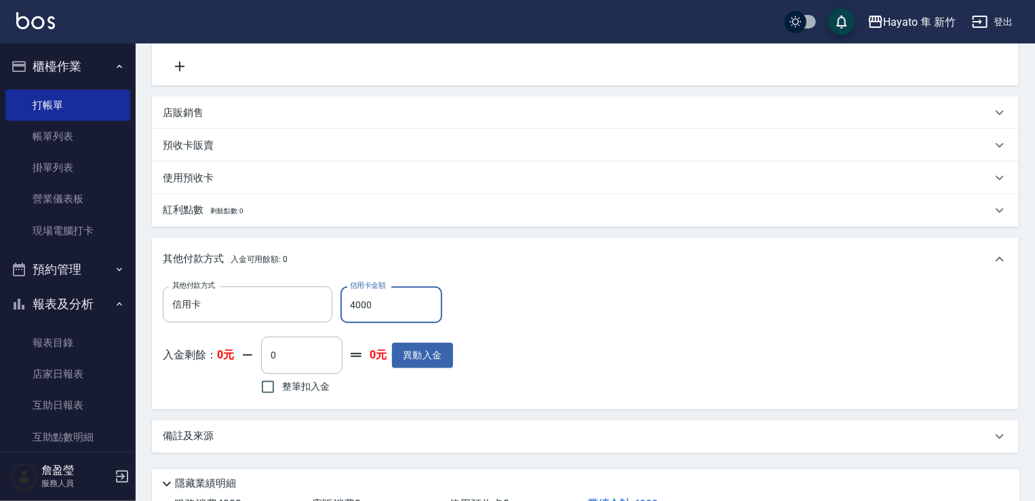
scroll to position [339, 0]
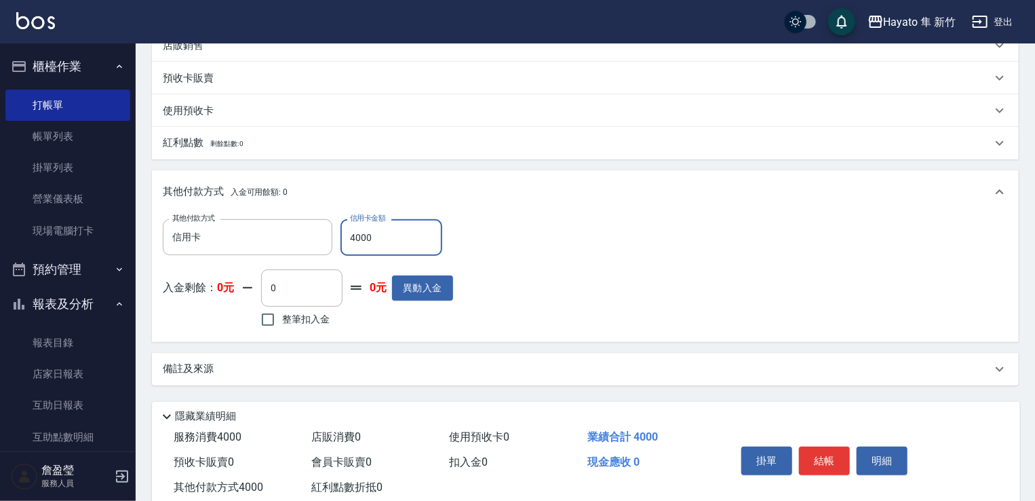
type input "4000"
click at [534, 359] on div "備註及來源" at bounding box center [585, 369] width 867 height 33
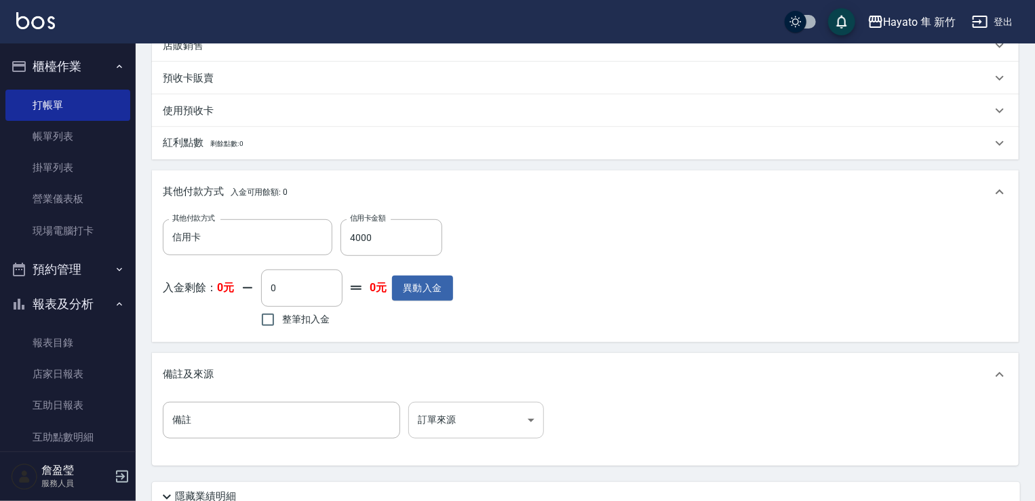
click at [534, 419] on body "Hayato 隼 新竹 登出 櫃檯作業 打帳單 帳單列表 掛單列表 營業儀表板 現場電腦打卡 預約管理 預約管理 報表及分析 報表目錄 店家日報表 互助日報表…" at bounding box center [517, 137] width 1035 height 952
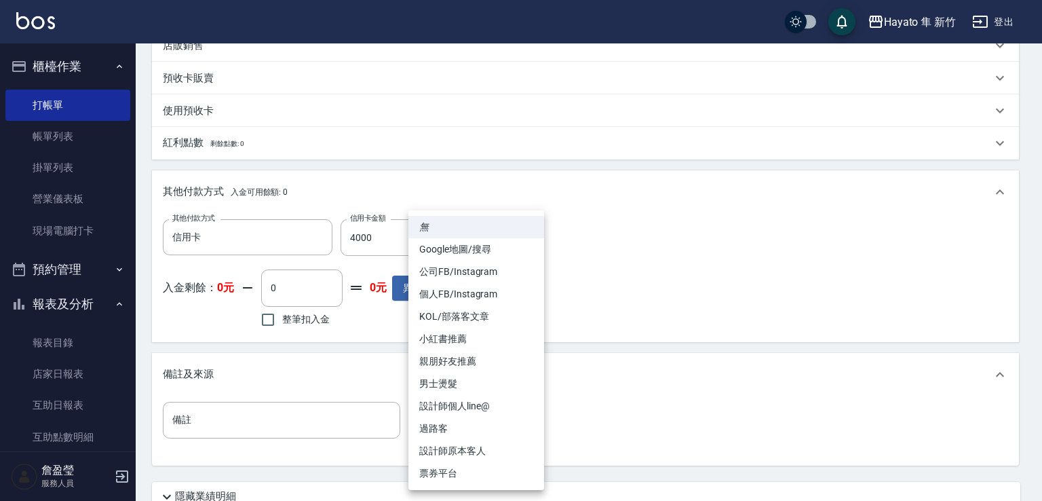
click at [493, 451] on li "設計師原本客人" at bounding box center [476, 451] width 136 height 22
type input "設計師原本客人"
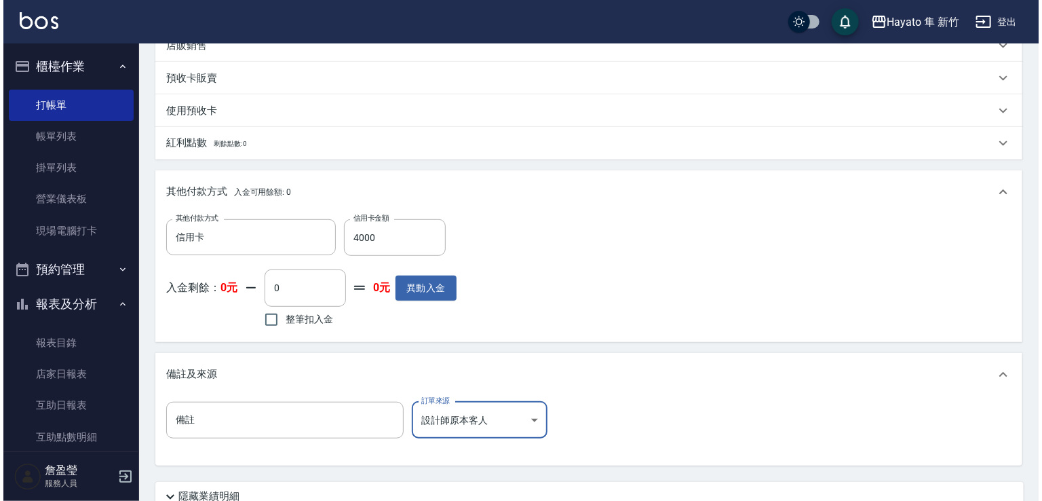
scroll to position [456, 0]
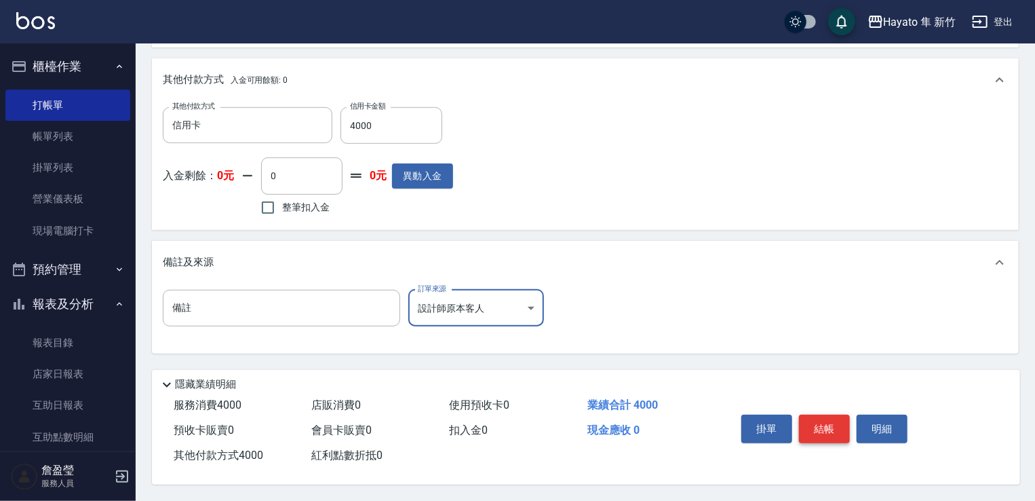
click at [810, 429] on button "結帳" at bounding box center [824, 429] width 51 height 28
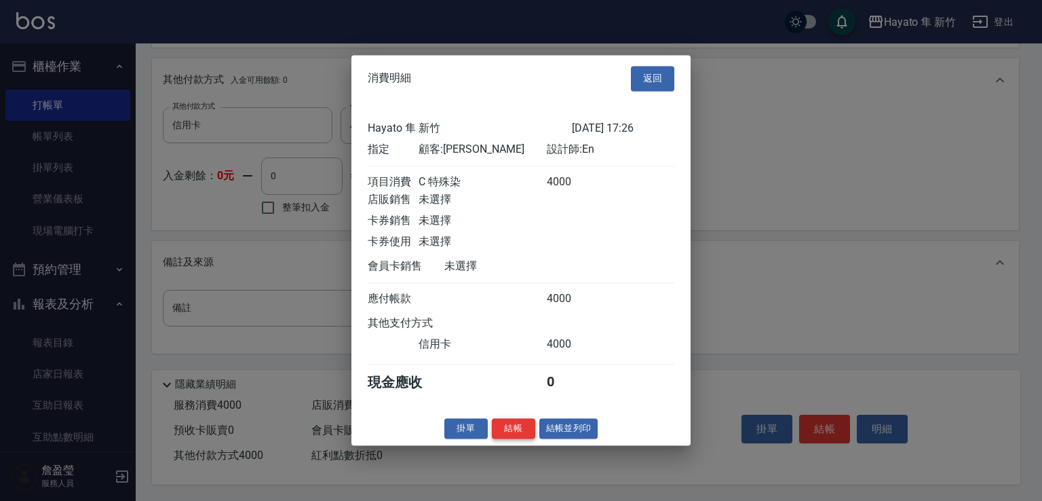
click at [515, 435] on button "結帳" at bounding box center [513, 428] width 43 height 21
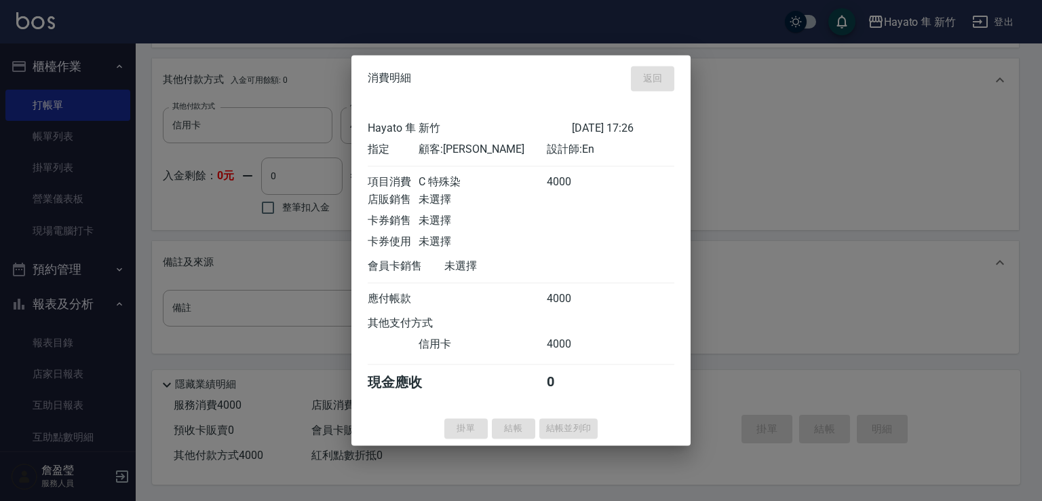
type input "[DATE] 17:27"
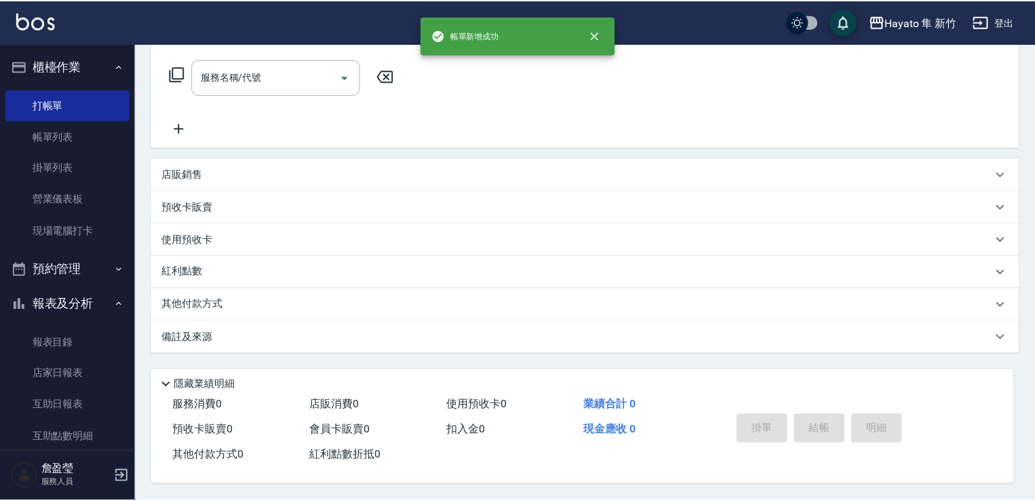
scroll to position [0, 0]
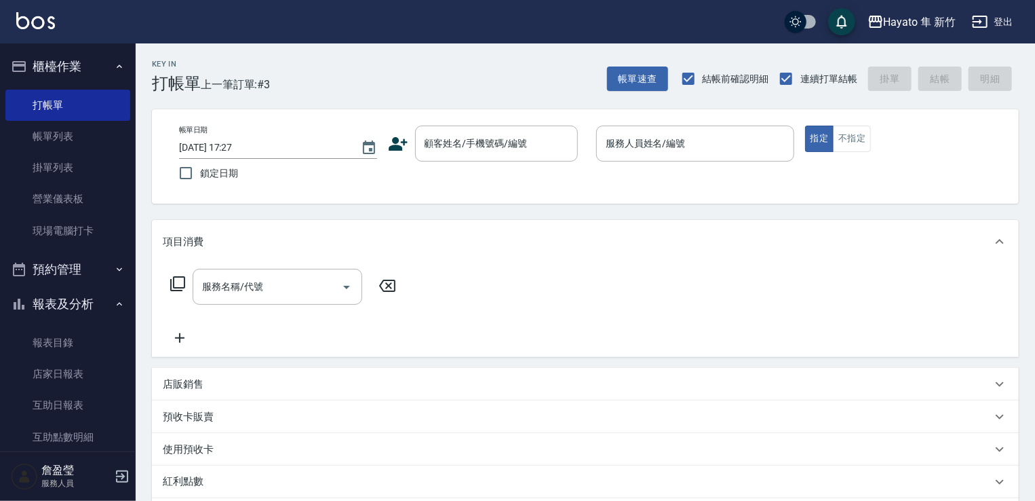
click at [475, 389] on div "店販銷售" at bounding box center [585, 384] width 867 height 33
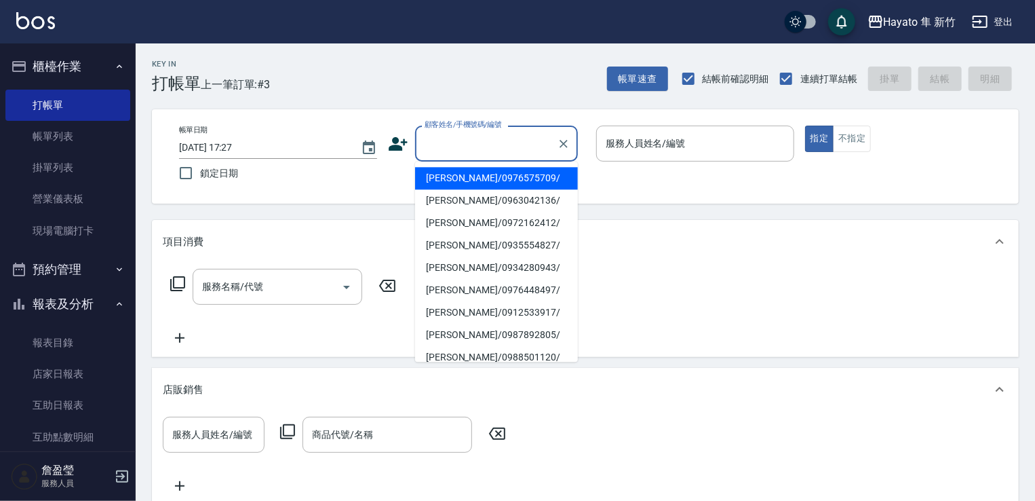
click at [488, 146] on input "顧客姓名/手機號碼/編號" at bounding box center [486, 144] width 130 height 24
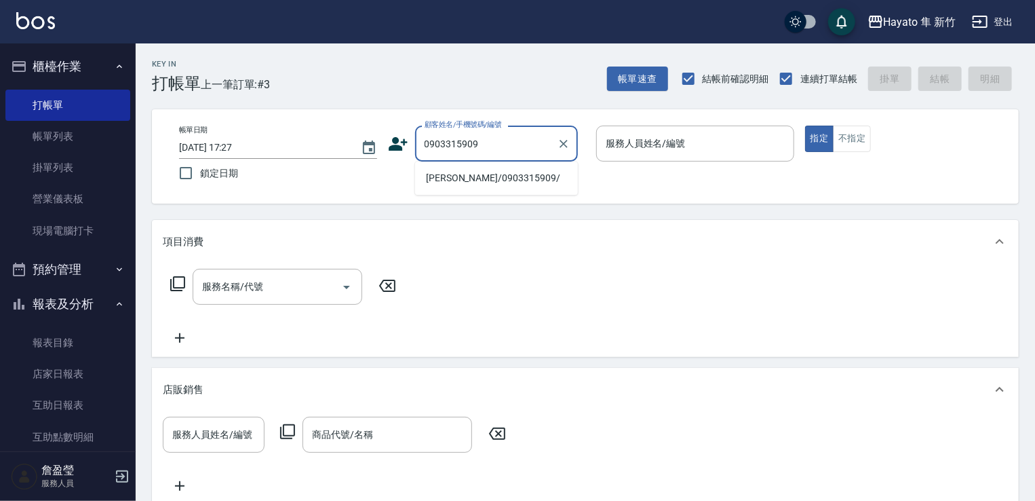
click at [480, 178] on li "[PERSON_NAME]/0903315909/" at bounding box center [496, 178] width 163 height 22
type input "[PERSON_NAME]/0903315909/"
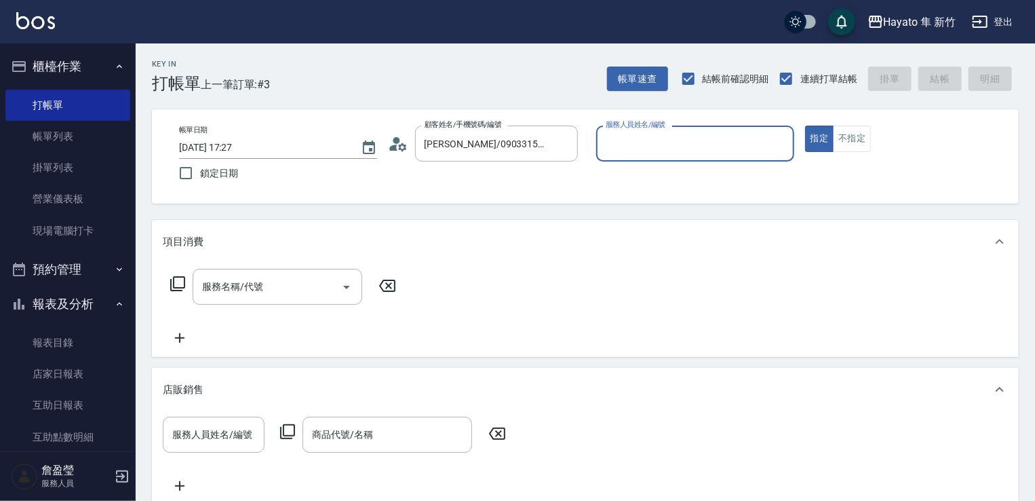
type input "[PERSON_NAME](無代號)"
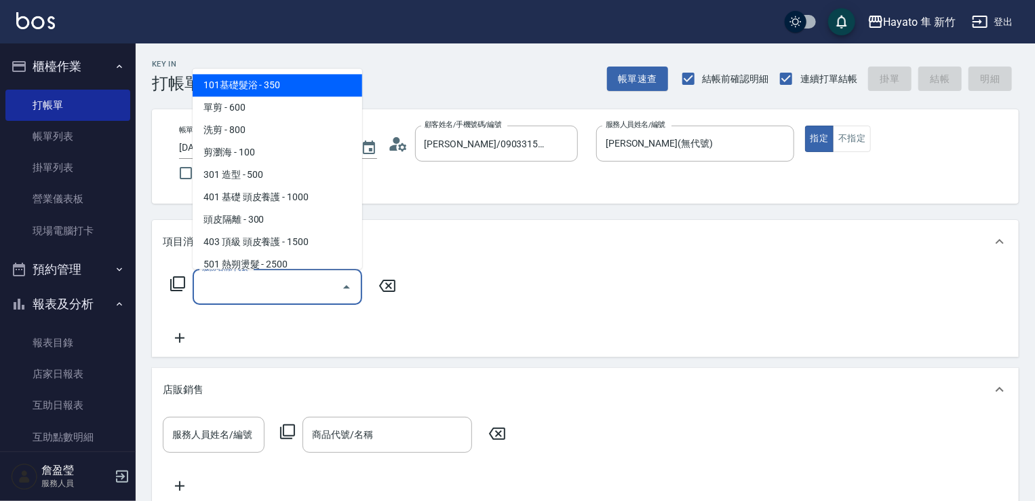
click at [233, 290] on input "服務名稱/代號" at bounding box center [267, 287] width 137 height 24
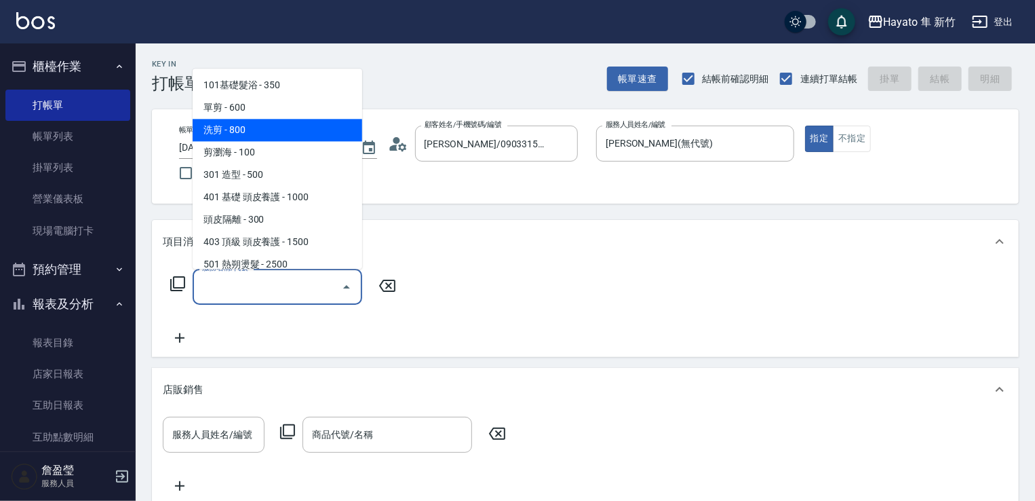
click at [247, 134] on span "洗剪 - 800" at bounding box center [278, 130] width 170 height 22
type input "洗剪(201)"
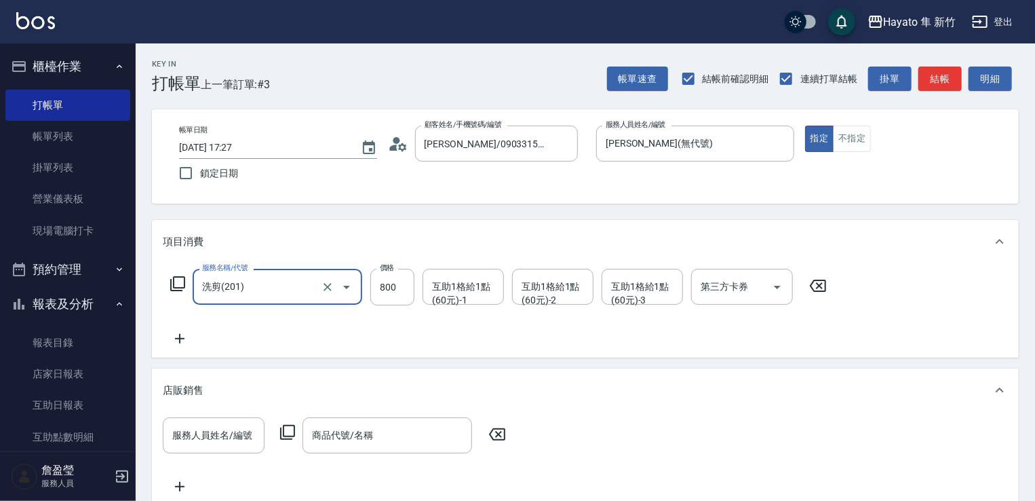
click at [354, 303] on div at bounding box center [337, 287] width 38 height 36
drag, startPoint x: 400, startPoint y: 290, endPoint x: 406, endPoint y: 287, distance: 7.0
click at [402, 290] on input "800" at bounding box center [392, 287] width 44 height 37
type input "700"
click at [403, 318] on div "服務名稱/代號 洗剪(201) 服務名稱/代號 價格 700 價格 互助1格給1點(60元)-1 互助1格給1點(60元)-1 互助1格給1點(60元)-2 …" at bounding box center [499, 308] width 672 height 78
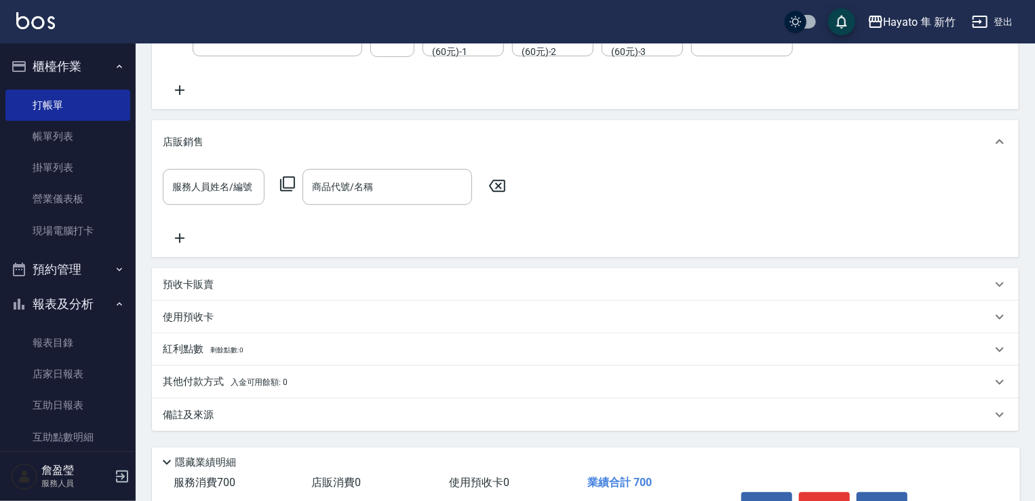
scroll to position [271, 0]
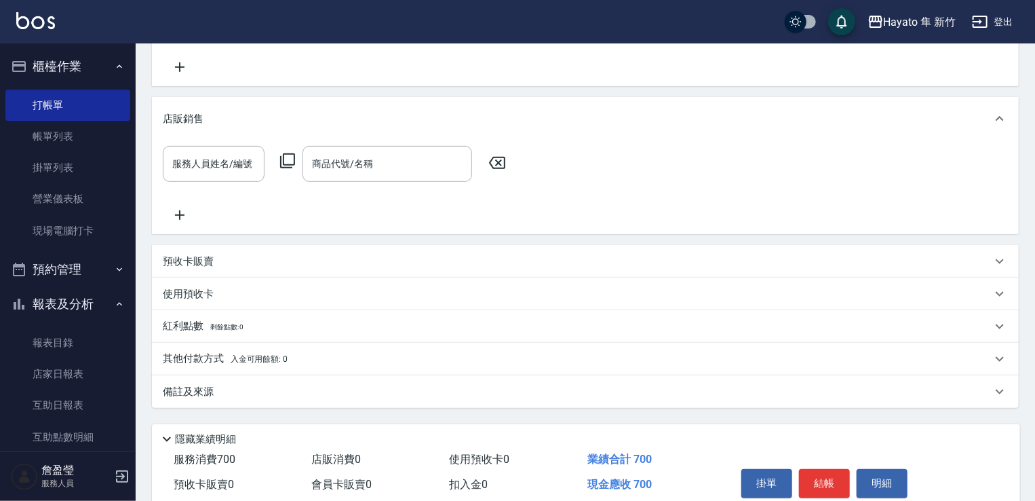
drag, startPoint x: 241, startPoint y: 397, endPoint x: 486, endPoint y: 413, distance: 245.4
click at [244, 398] on div "備註及來源" at bounding box center [577, 392] width 829 height 14
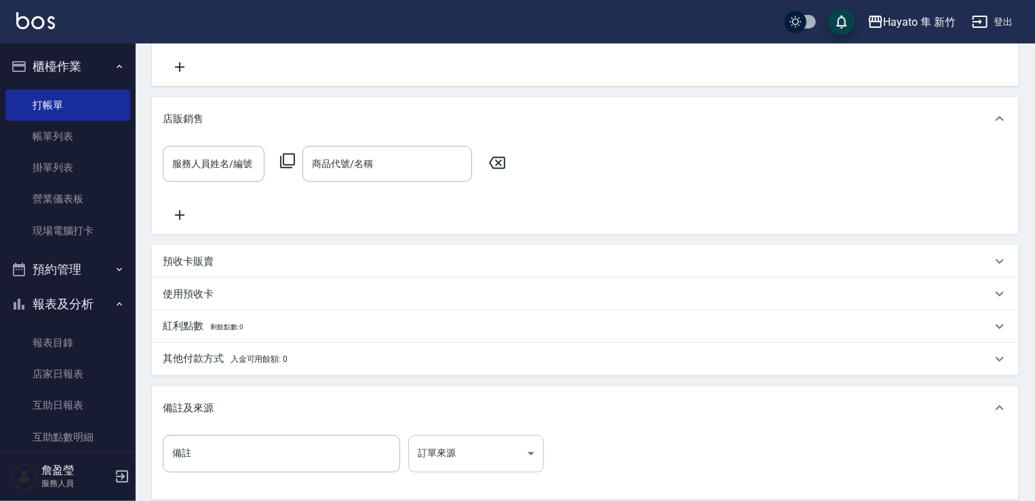
click at [500, 453] on body "Hayato 隼 新竹 登出 櫃檯作業 打帳單 帳單列表 掛單列表 營業儀表板 現場電腦打卡 預約管理 預約管理 報表及分析 報表目錄 店家日報表 互助日報表…" at bounding box center [517, 188] width 1035 height 918
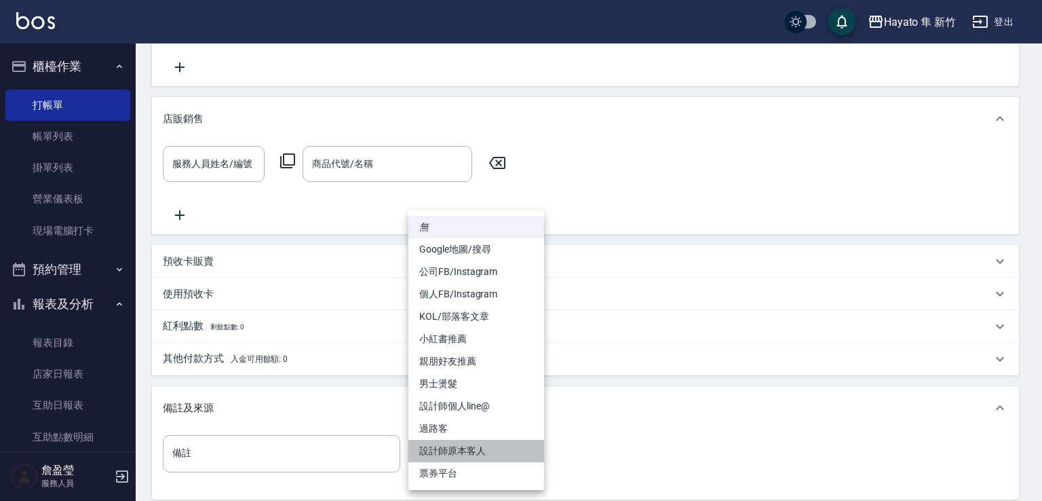
click at [491, 450] on li "設計師原本客人" at bounding box center [476, 451] width 136 height 22
type input "設計師原本客人"
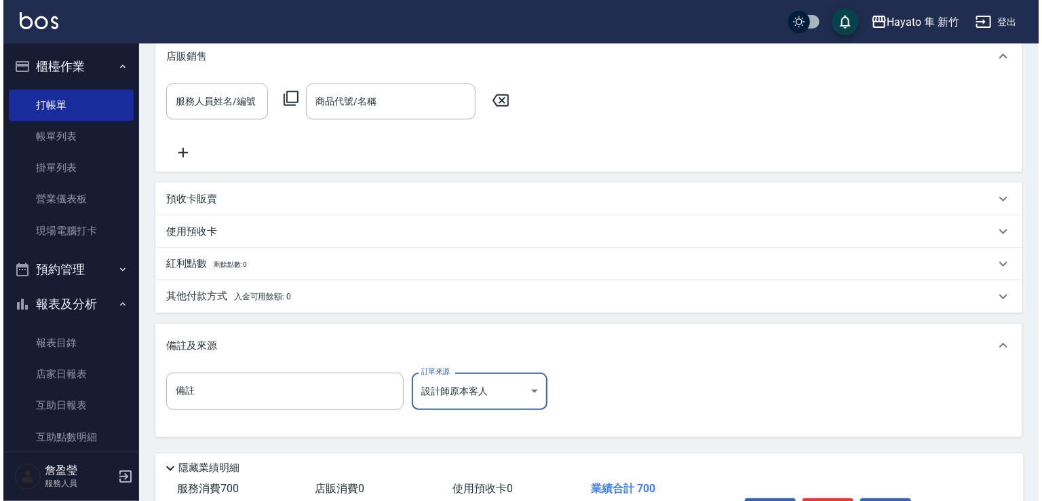
scroll to position [421, 0]
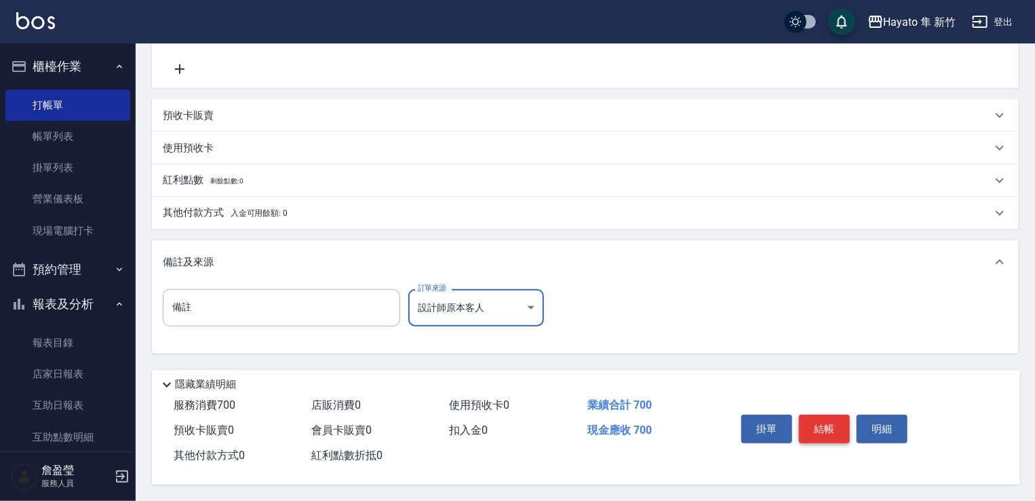
click at [810, 423] on button "結帳" at bounding box center [824, 429] width 51 height 28
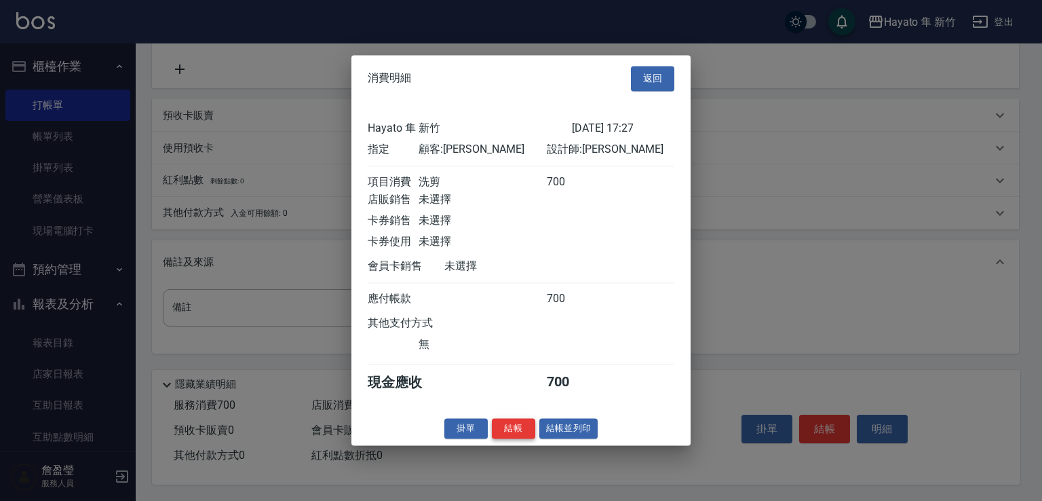
click at [524, 429] on button "結帳" at bounding box center [513, 428] width 43 height 21
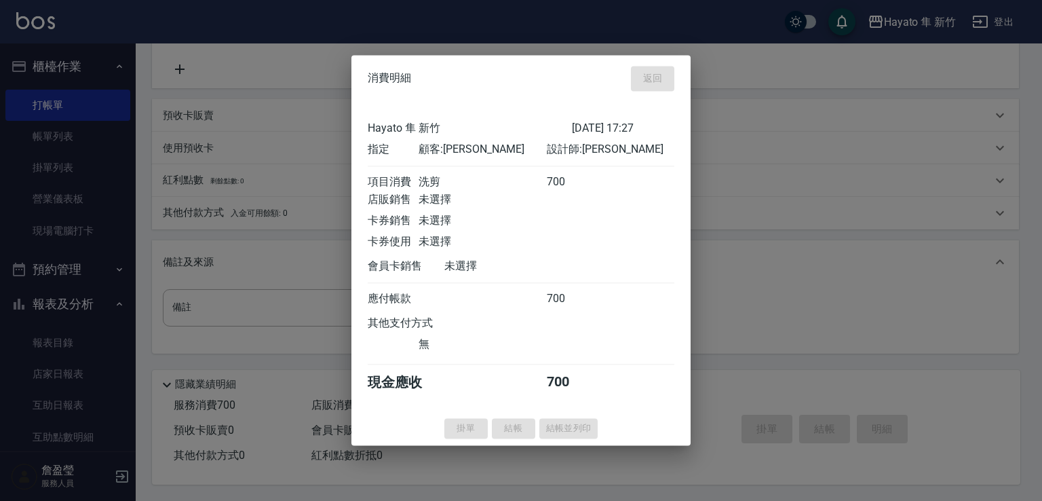
type input "[DATE] 17:38"
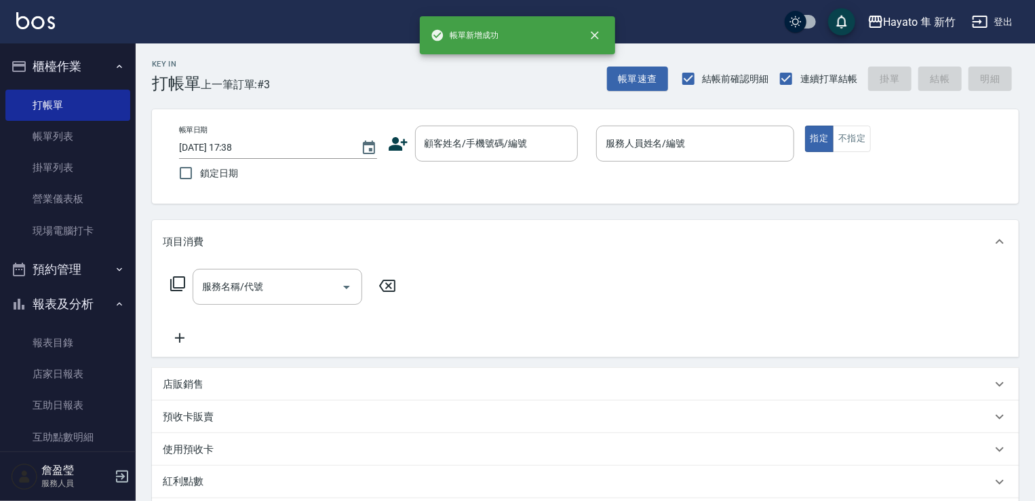
scroll to position [0, 0]
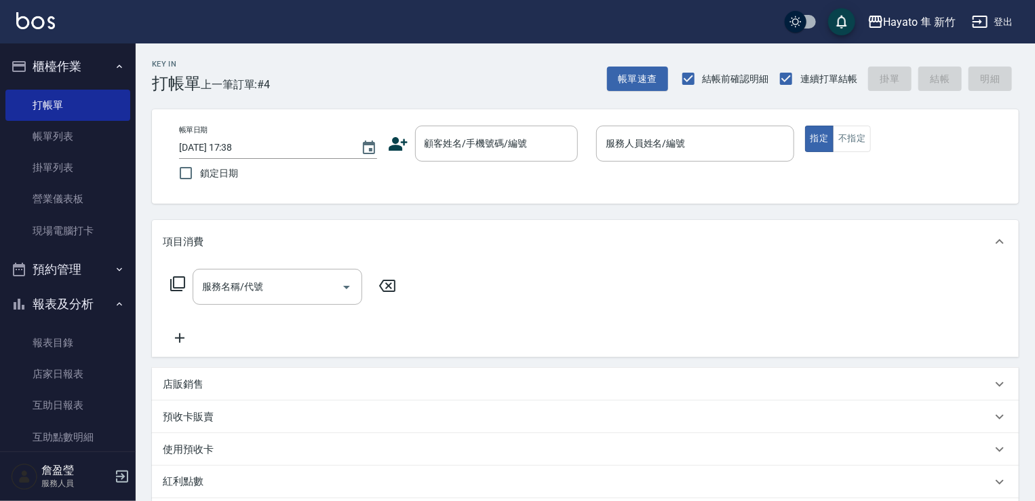
click at [400, 134] on icon at bounding box center [398, 144] width 20 height 20
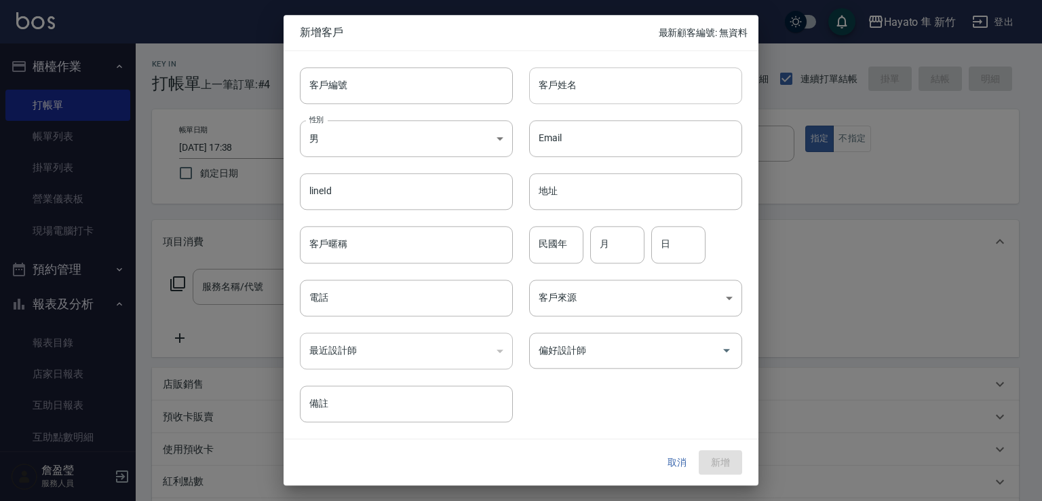
click at [573, 94] on input "客戶姓名" at bounding box center [635, 85] width 213 height 37
type input "楊鵑徽"
click at [402, 139] on body "Hayato 隼 新竹 登出 櫃檯作業 打帳單 帳單列表 掛單列表 營業儀表板 現場電腦打卡 預約管理 預約管理 報表及分析 報表目錄 店家日報表 互助日報表…" at bounding box center [521, 355] width 1042 height 710
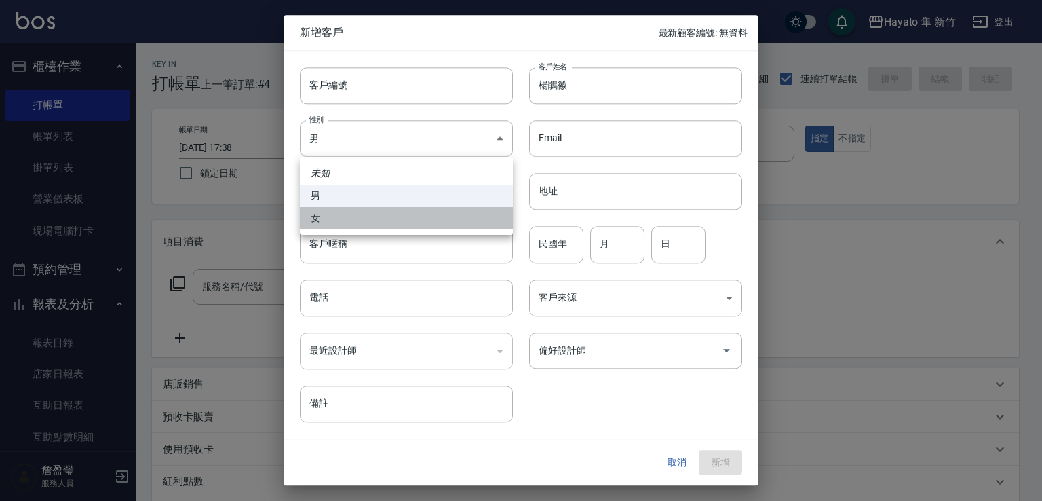
click at [387, 222] on li "女" at bounding box center [406, 218] width 213 height 22
type input "[DEMOGRAPHIC_DATA]"
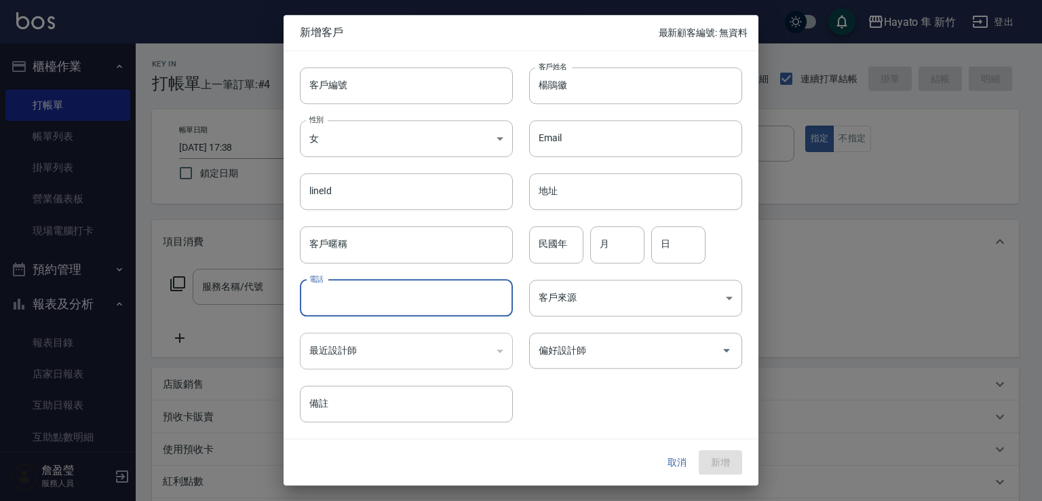
click at [373, 290] on input "電話" at bounding box center [406, 298] width 213 height 37
type input "0931146133"
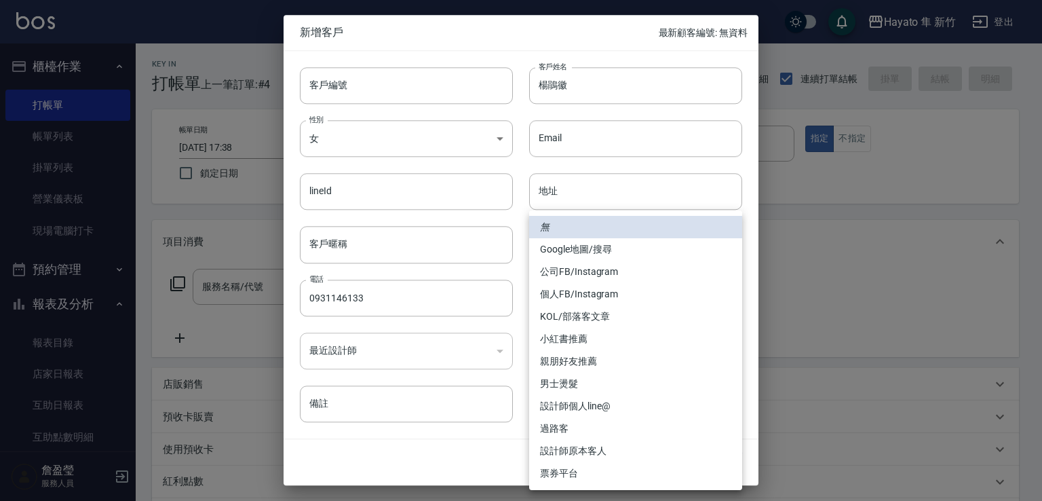
click at [598, 295] on body "Hayato 隼 新竹 登出 櫃檯作業 打帳單 帳單列表 掛單列表 營業儀表板 現場電腦打卡 預約管理 預約管理 報表及分析 報表目錄 店家日報表 互助日報表…" at bounding box center [521, 355] width 1042 height 710
click at [615, 350] on li "親朋好友推薦" at bounding box center [635, 361] width 213 height 22
type input "親朋好友推薦"
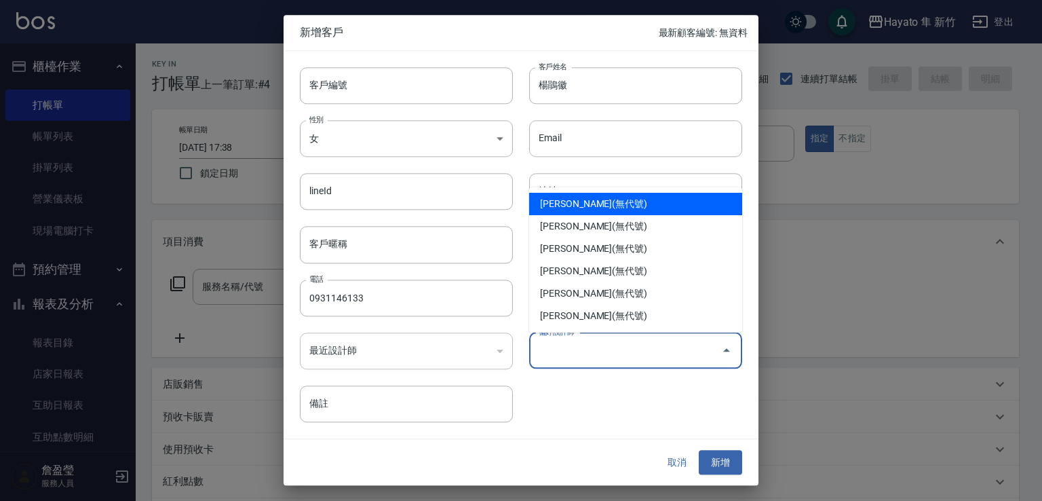
click at [617, 348] on input "偏好設計師" at bounding box center [625, 351] width 180 height 24
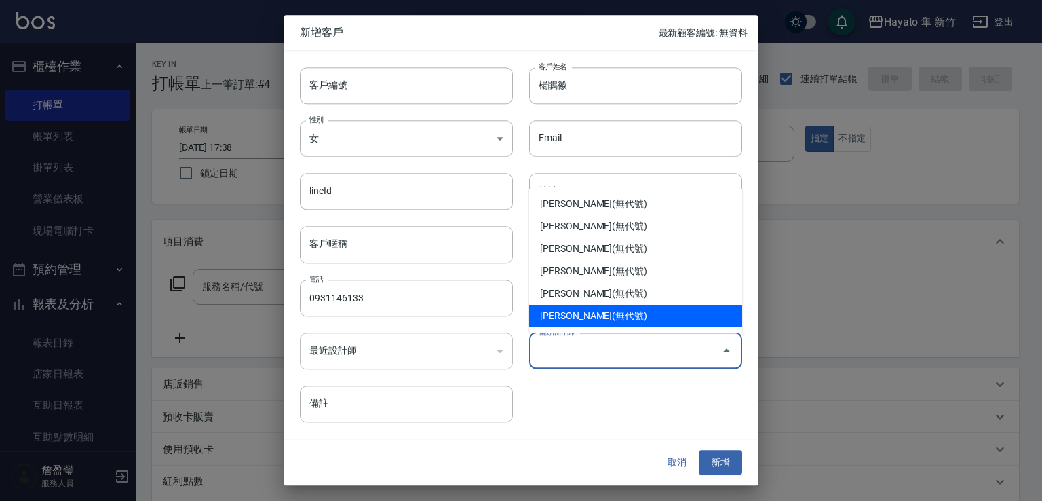
click at [605, 315] on li "[PERSON_NAME](無代號)" at bounding box center [635, 316] width 213 height 22
type input "詹盈瑩"
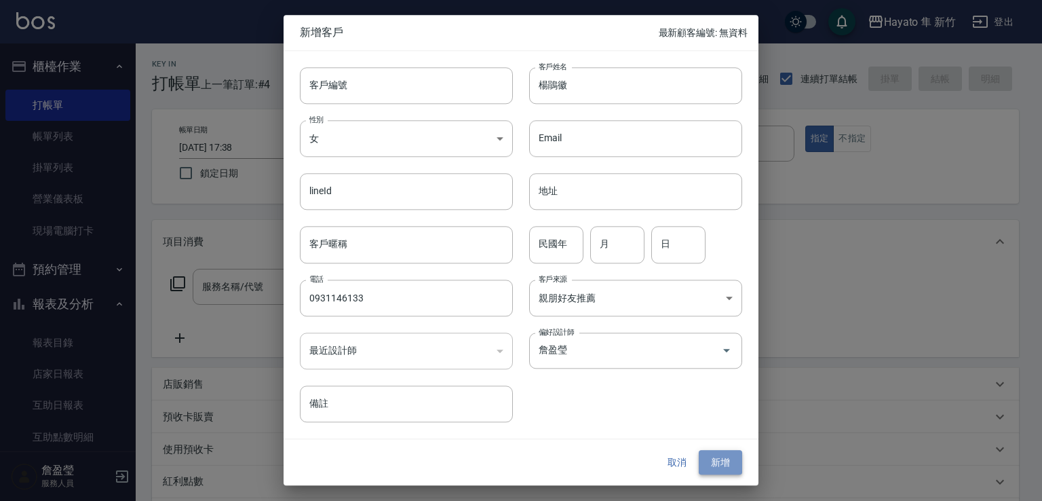
click at [716, 451] on button "新增" at bounding box center [720, 462] width 43 height 25
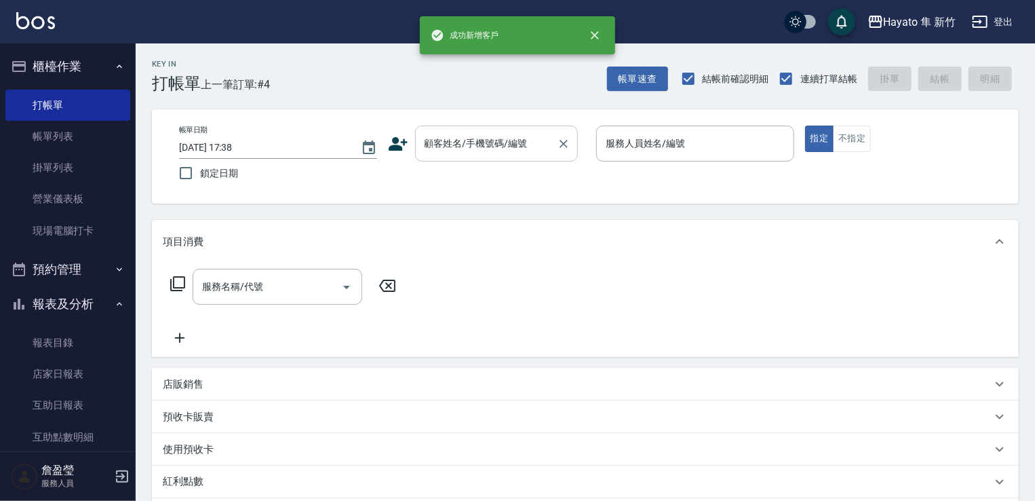
click at [440, 161] on div "顧客姓名/手機號碼/編號" at bounding box center [496, 144] width 163 height 36
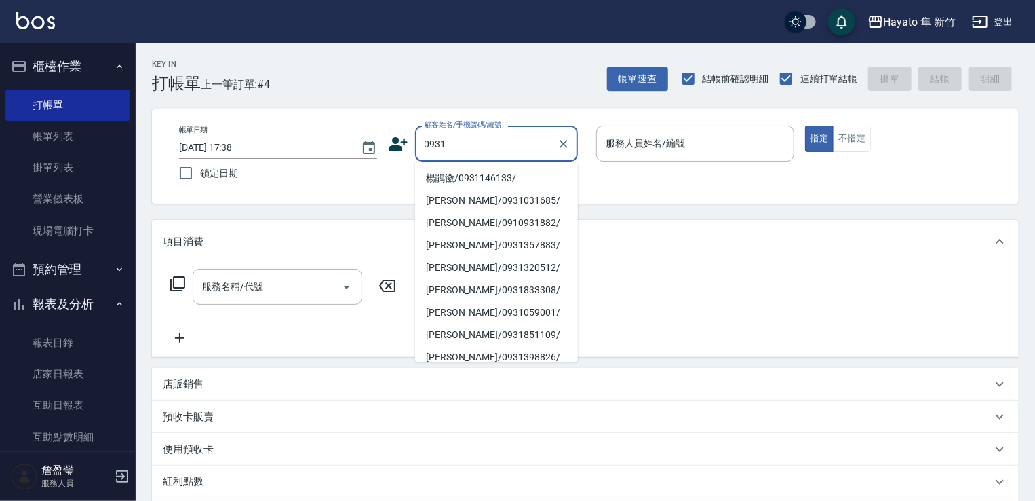
click at [478, 187] on li "楊鵑徽/0931146133/" at bounding box center [496, 178] width 163 height 22
type input "楊鵑徽/0931146133/"
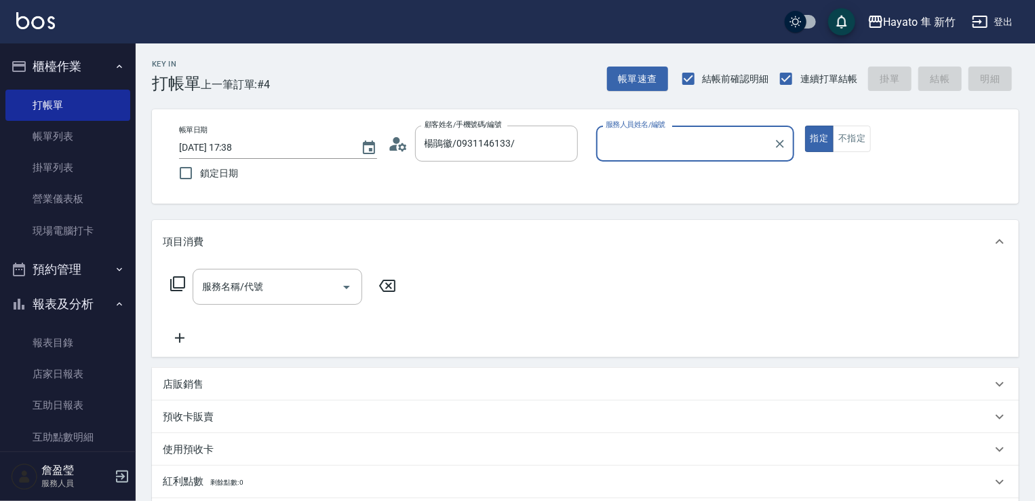
type input "[PERSON_NAME](無代號)"
click at [223, 302] on div "服務名稱/代號" at bounding box center [278, 287] width 170 height 36
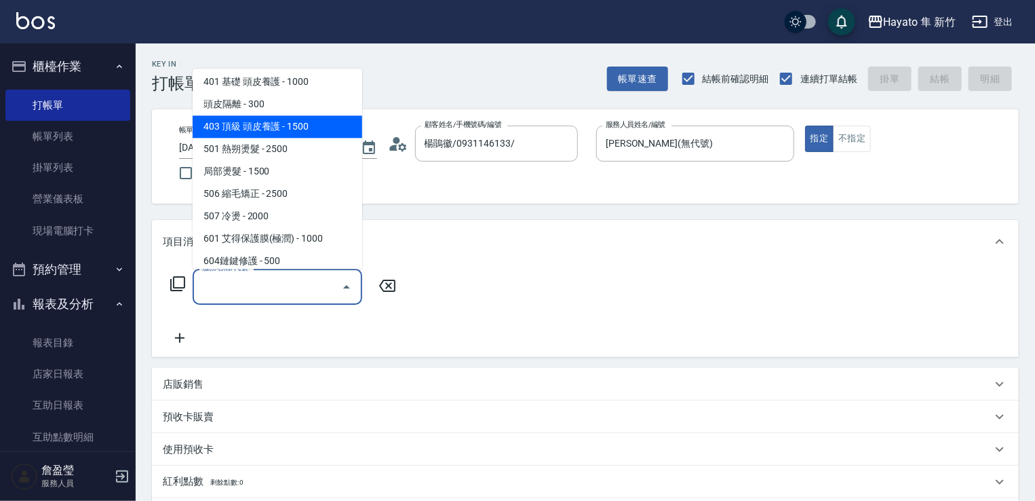
scroll to position [136, 0]
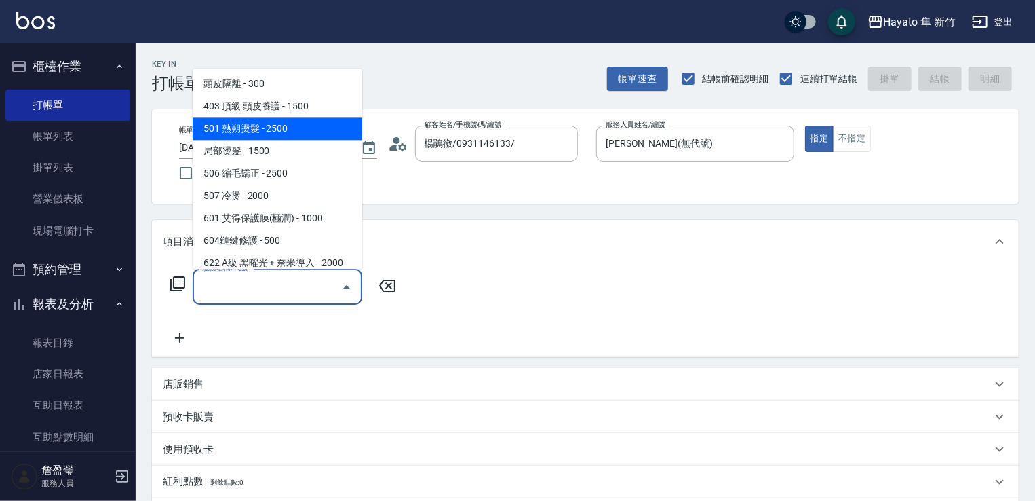
click at [272, 134] on span "501 熱朔燙髮 - 2500" at bounding box center [278, 128] width 170 height 22
type input "501 熱朔燙髮(501)"
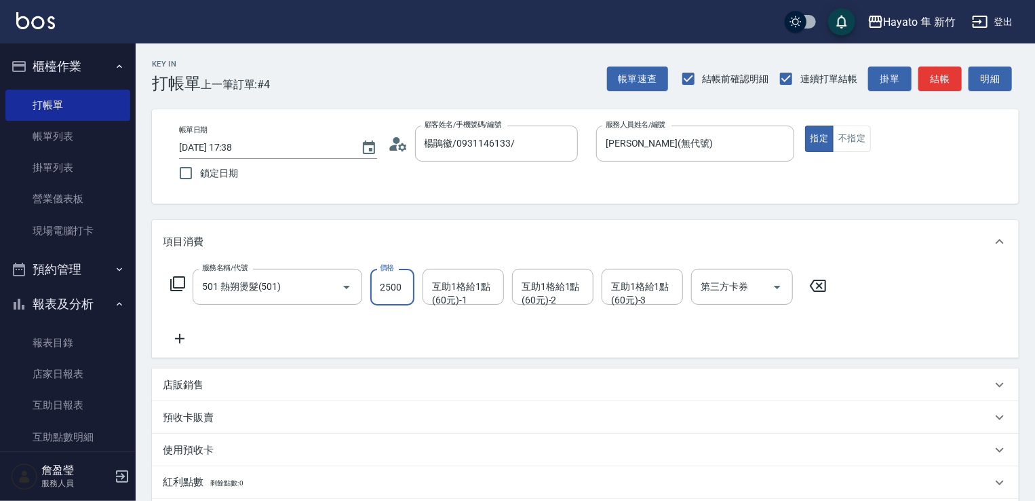
click at [402, 301] on input "2500" at bounding box center [392, 287] width 44 height 37
type input "4000"
click at [334, 327] on div "服務名稱/代號 501 熱朔燙髮(501) 服務名稱/代號 價格 4000 價格 互助1格給1點(60元)-1 互助1格給1點(60元)-1 互助1格給1點(…" at bounding box center [499, 308] width 672 height 78
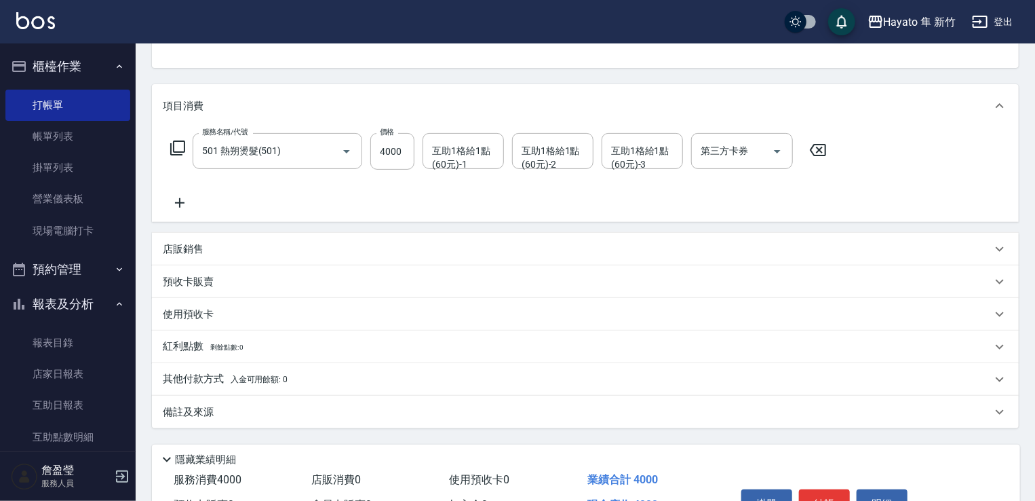
click at [174, 260] on div "店販銷售" at bounding box center [585, 249] width 867 height 33
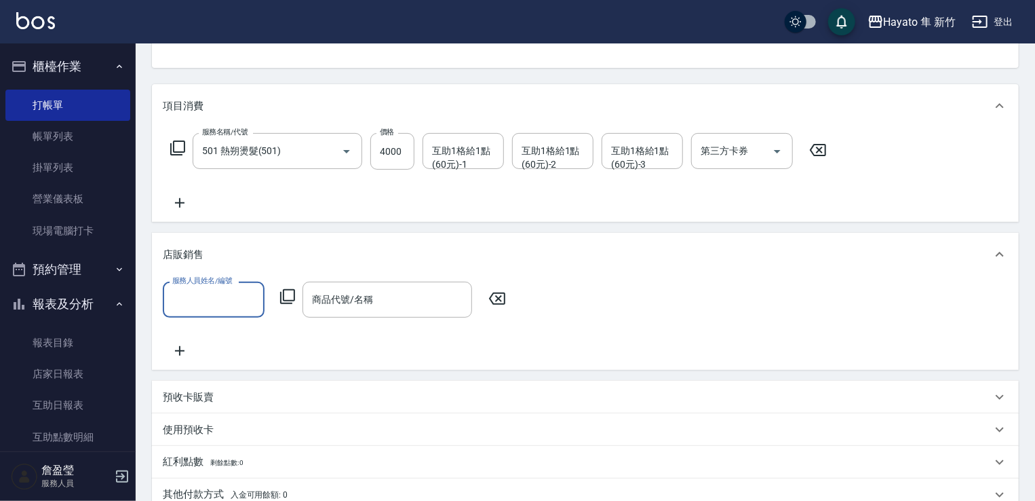
scroll to position [0, 0]
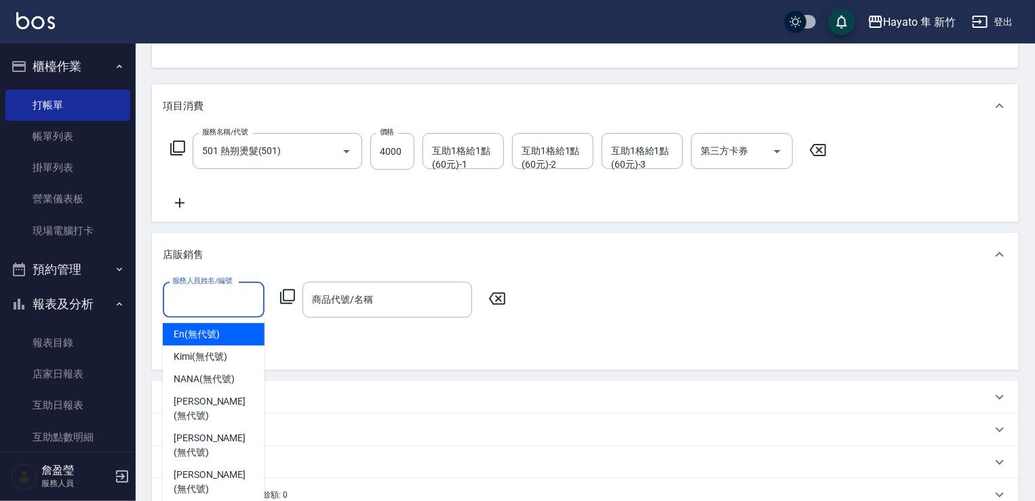
click at [170, 291] on input "服務人員姓名/編號" at bounding box center [214, 300] width 90 height 24
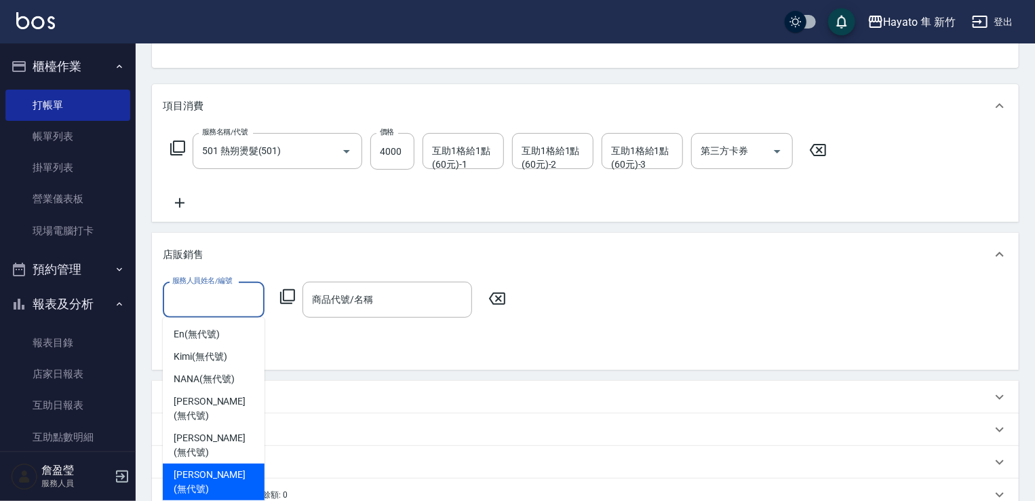
click at [191, 467] on span "[PERSON_NAME] (無代號)" at bounding box center [214, 481] width 80 height 28
type input "[PERSON_NAME](無代號)"
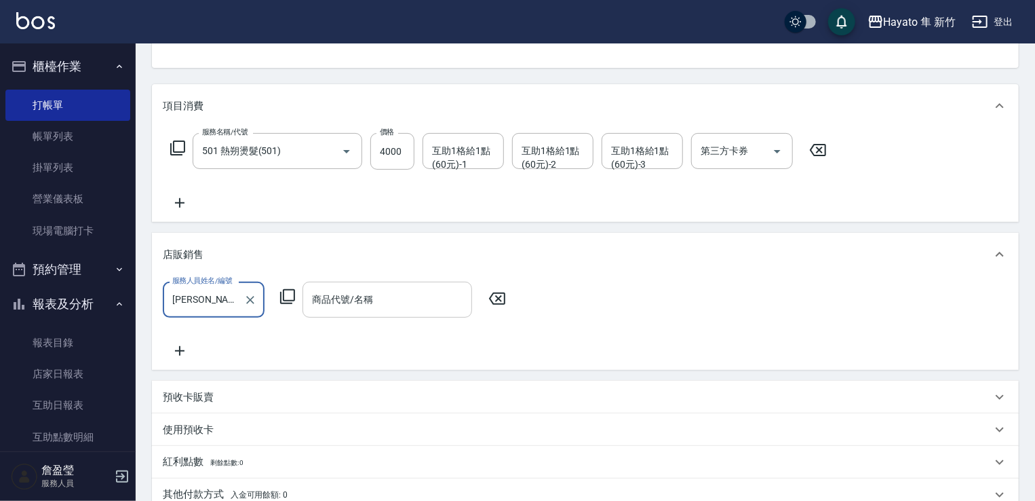
click at [313, 286] on div "商品代號/名稱" at bounding box center [388, 300] width 170 height 36
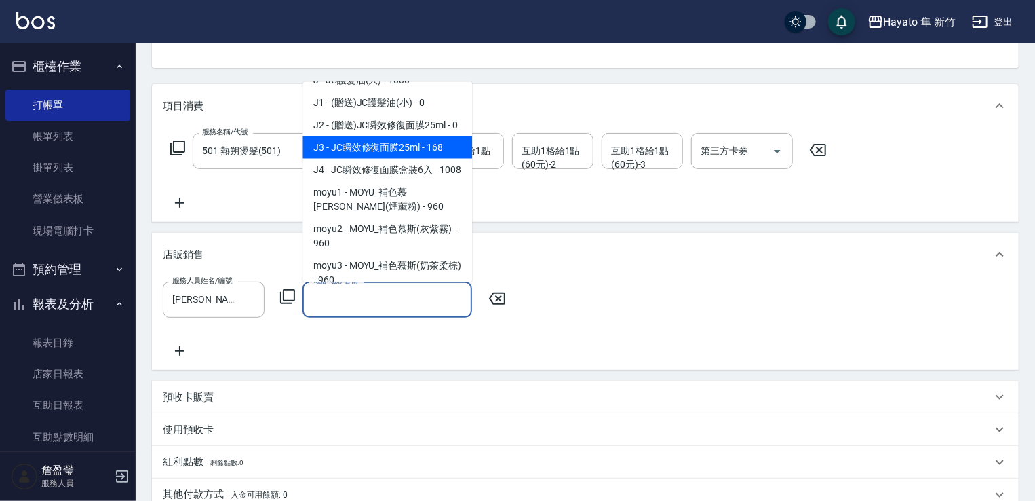
scroll to position [136, 0]
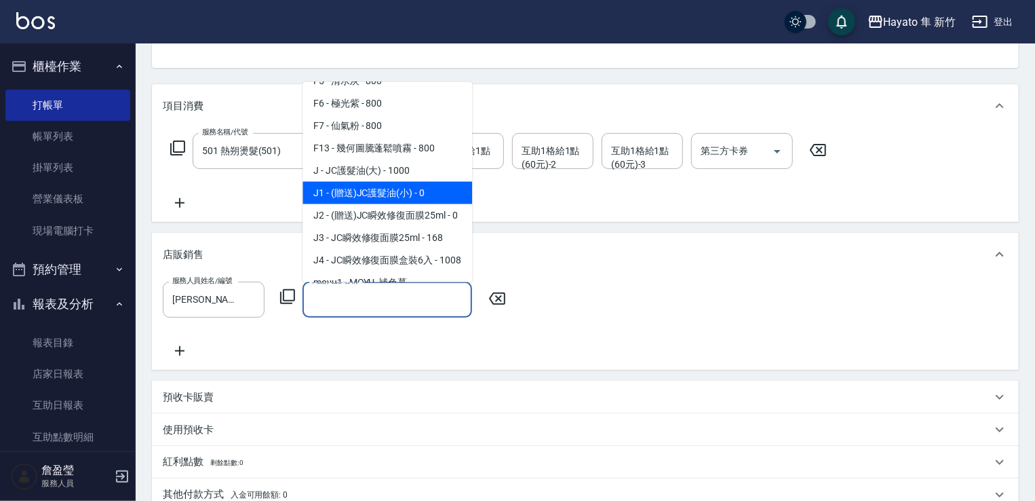
click at [408, 200] on span "J1 - (贈送)JC護髮油(小) - 0" at bounding box center [388, 192] width 170 height 22
type input "(贈送)JC護髮油(小)"
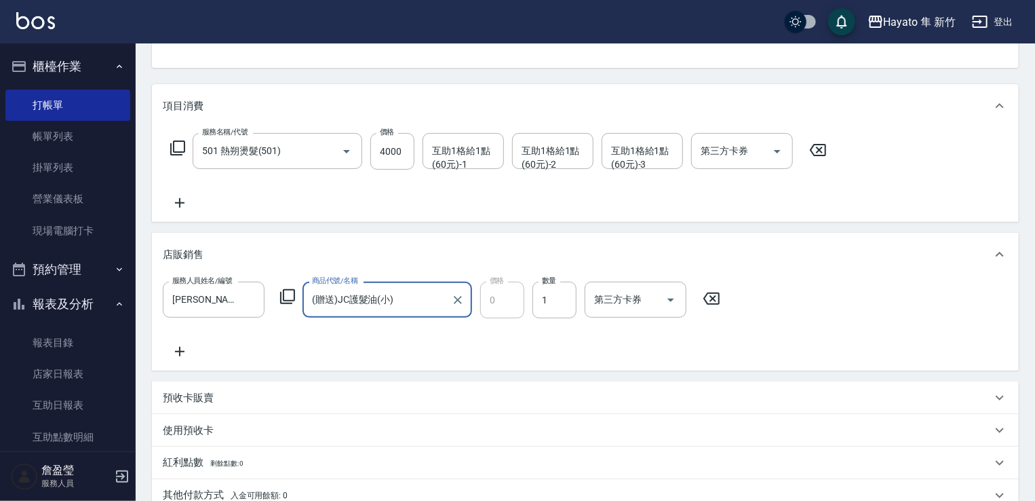
click at [435, 346] on div "服務人員姓名/編號 [PERSON_NAME](無代號) 服務人員姓名/編號 商品代號/名稱 (贈送)JC護髮油(小) 商品代號/名稱 價格 0 價格 數量 …" at bounding box center [585, 321] width 845 height 78
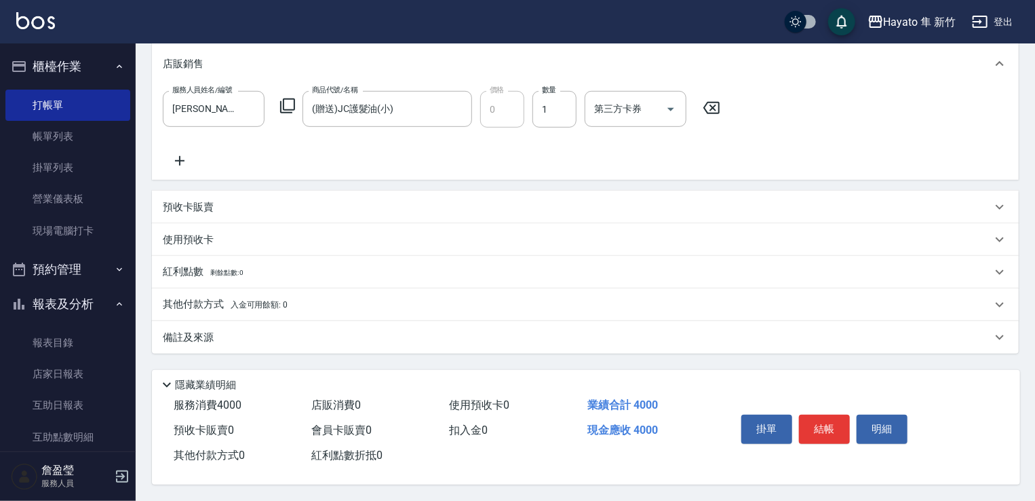
drag, startPoint x: 227, startPoint y: 328, endPoint x: 349, endPoint y: 349, distance: 124.0
click at [231, 330] on div "備註及來源" at bounding box center [577, 337] width 829 height 14
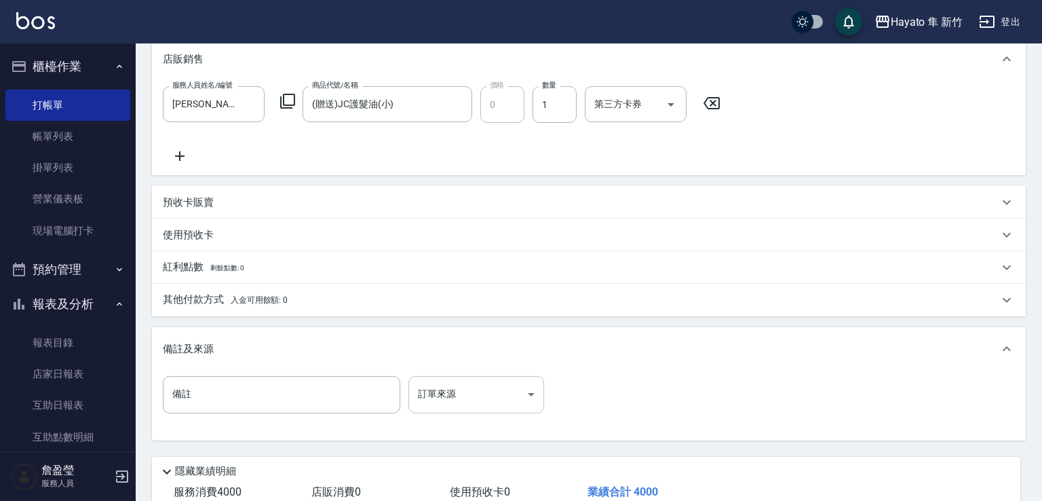
click at [442, 380] on body "Hayato 隼 新竹 登出 櫃檯作業 打帳單 帳單列表 掛單列表 營業儀表板 現場電腦打卡 預約管理 預約管理 報表及分析 報表目錄 店家日報表 互助日報表…" at bounding box center [521, 128] width 1042 height 919
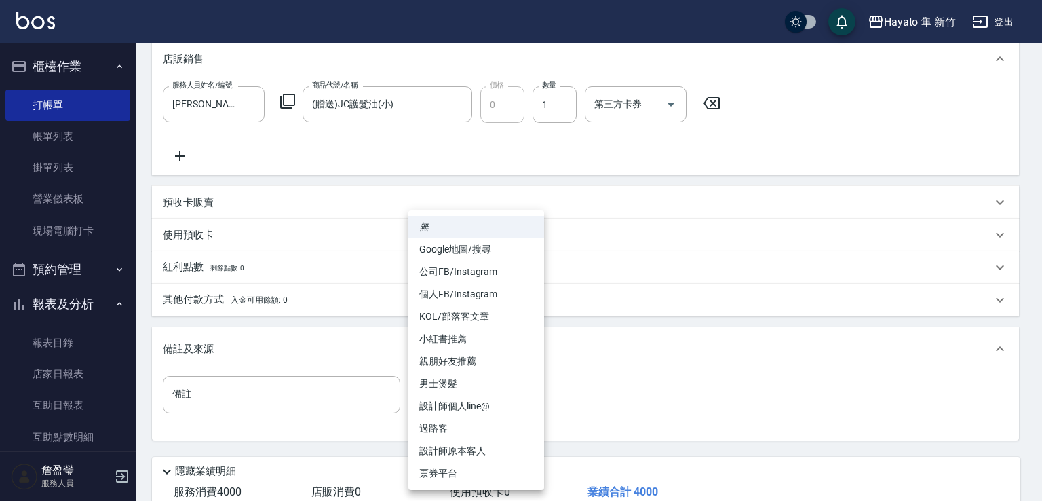
click at [445, 365] on li "親朋好友推薦" at bounding box center [476, 361] width 136 height 22
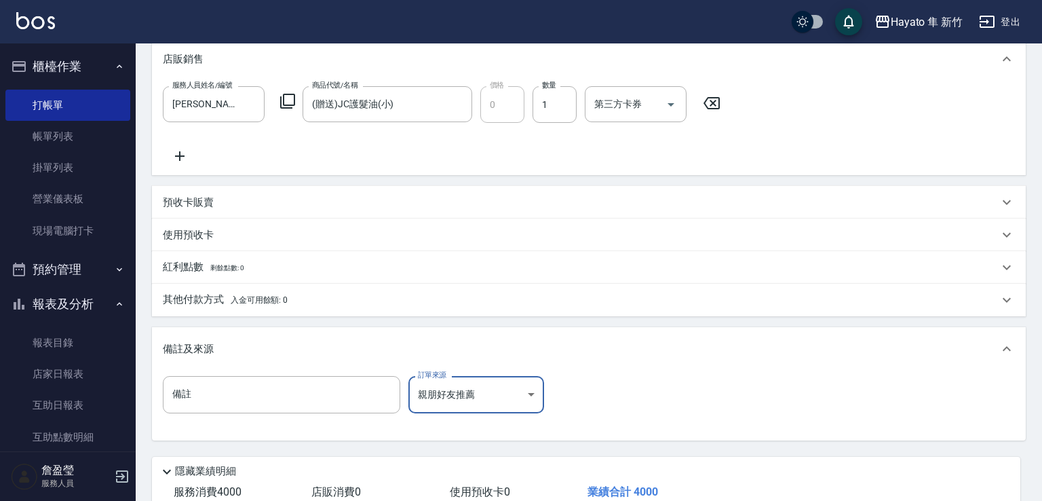
type input "親朋好友推薦"
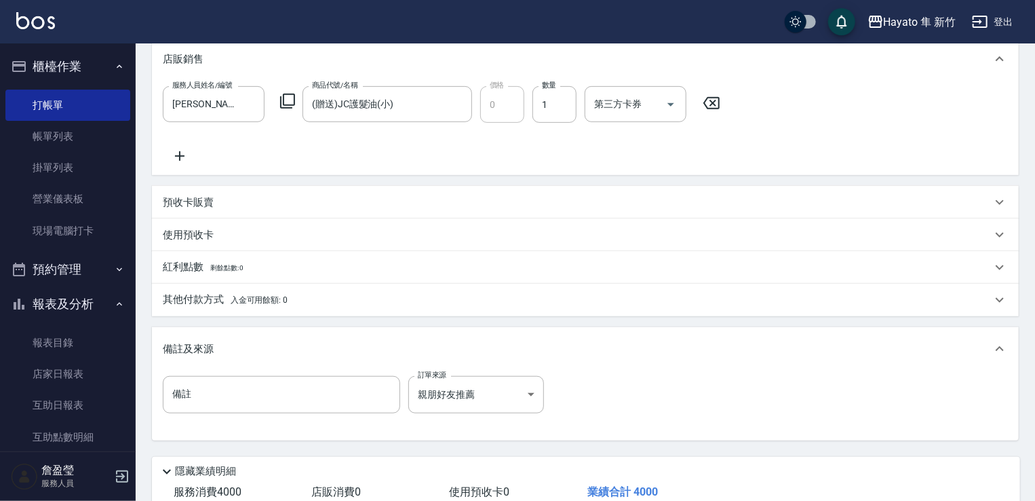
click at [656, 385] on div "備註 備註 訂單來源 親朋好友推薦 親朋好友推薦 訂單來源" at bounding box center [585, 402] width 845 height 53
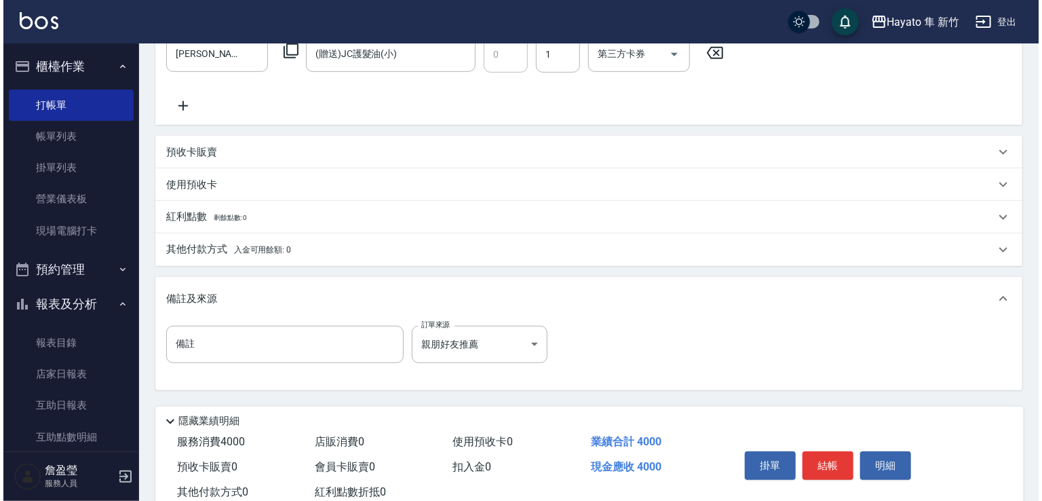
scroll to position [422, 0]
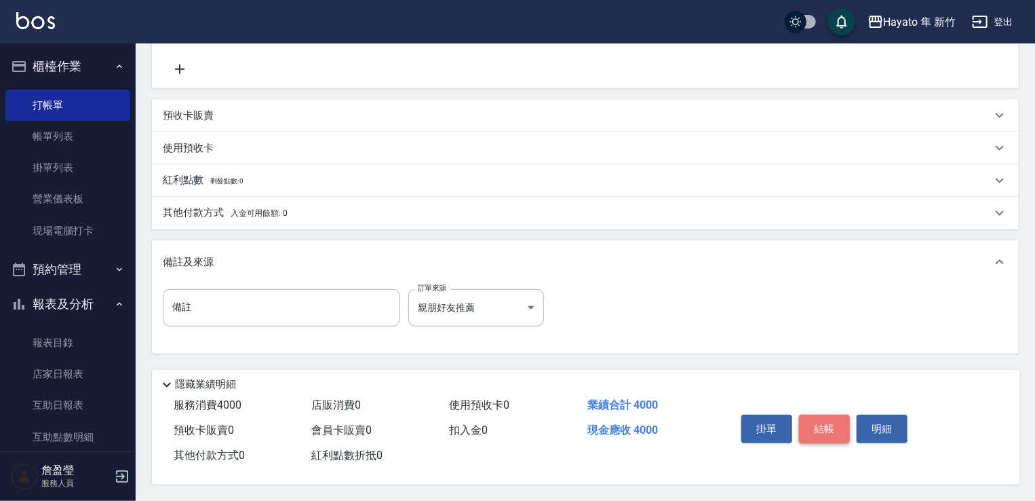
click at [826, 433] on button "結帳" at bounding box center [824, 429] width 51 height 28
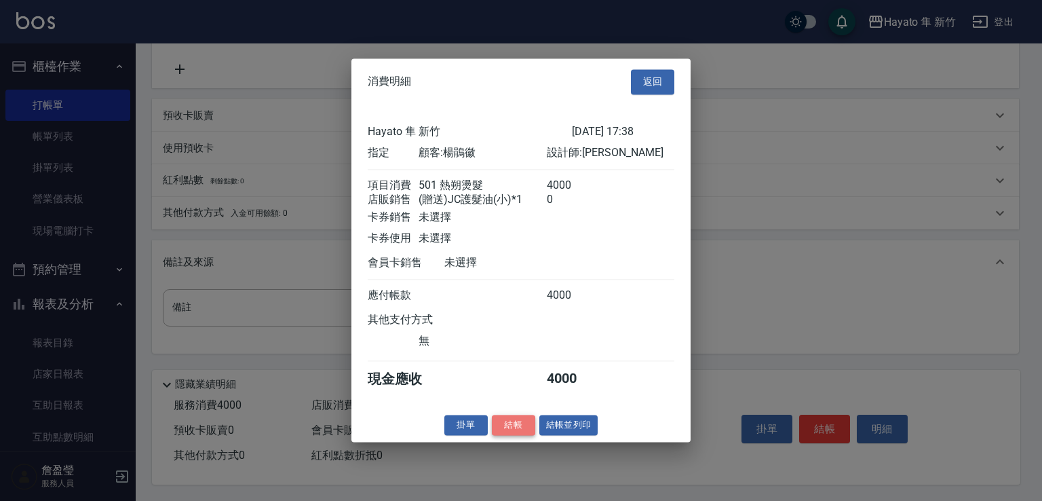
click at [507, 436] on button "結帳" at bounding box center [513, 425] width 43 height 21
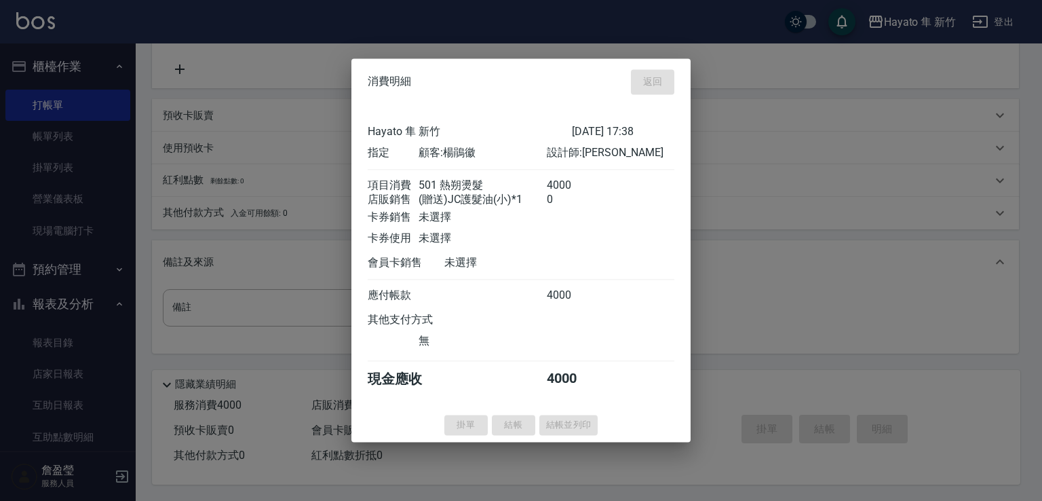
type input "[DATE] 17:45"
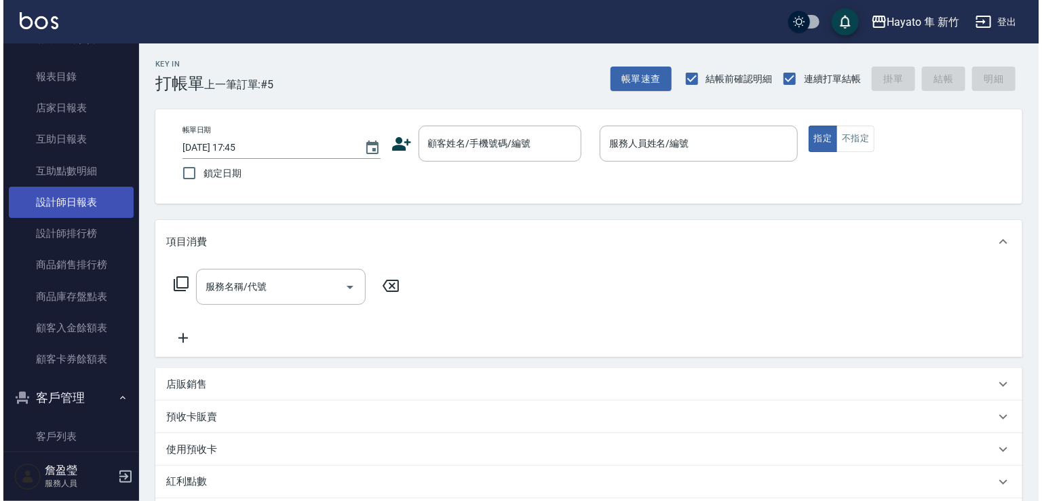
scroll to position [260, 0]
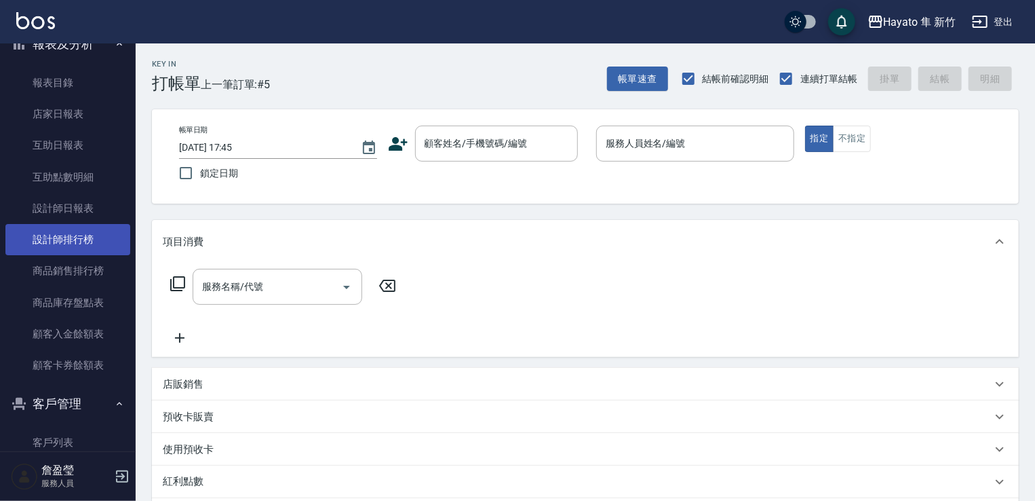
click at [90, 237] on link "設計師排行榜" at bounding box center [67, 239] width 125 height 31
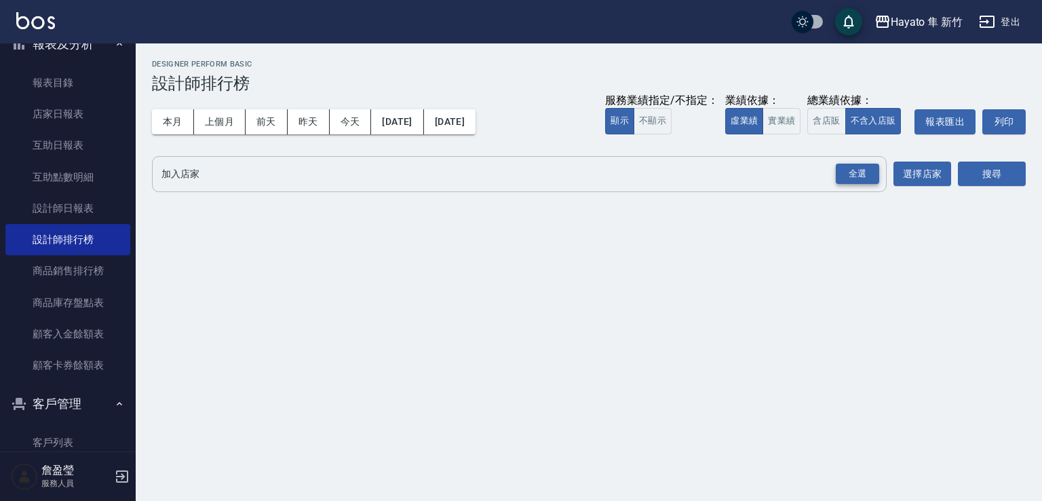
drag, startPoint x: 860, startPoint y: 173, endPoint x: 893, endPoint y: 178, distance: 33.6
click at [864, 174] on div "全選" at bounding box center [857, 173] width 43 height 21
click at [1018, 177] on button "搜尋" at bounding box center [992, 174] width 68 height 25
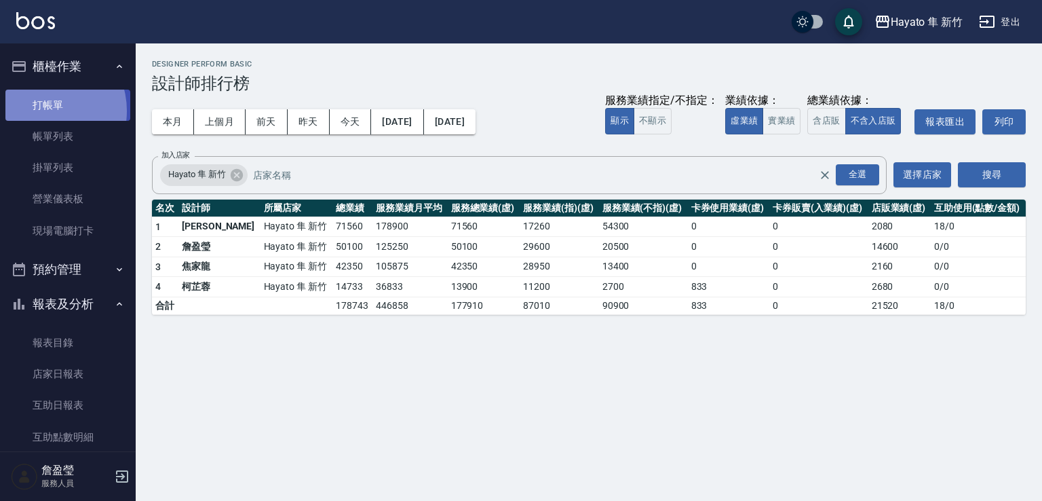
click at [42, 111] on link "打帳單" at bounding box center [67, 105] width 125 height 31
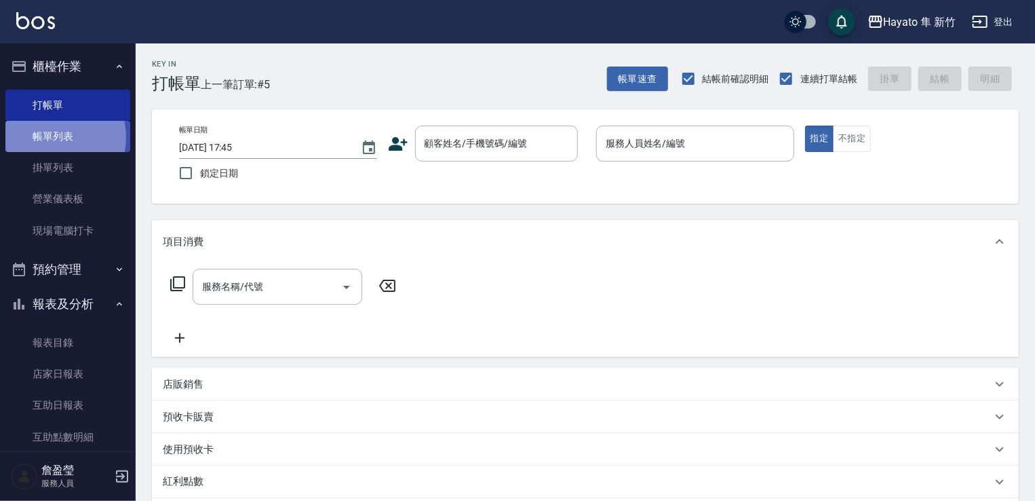
click at [49, 139] on link "帳單列表" at bounding box center [67, 136] width 125 height 31
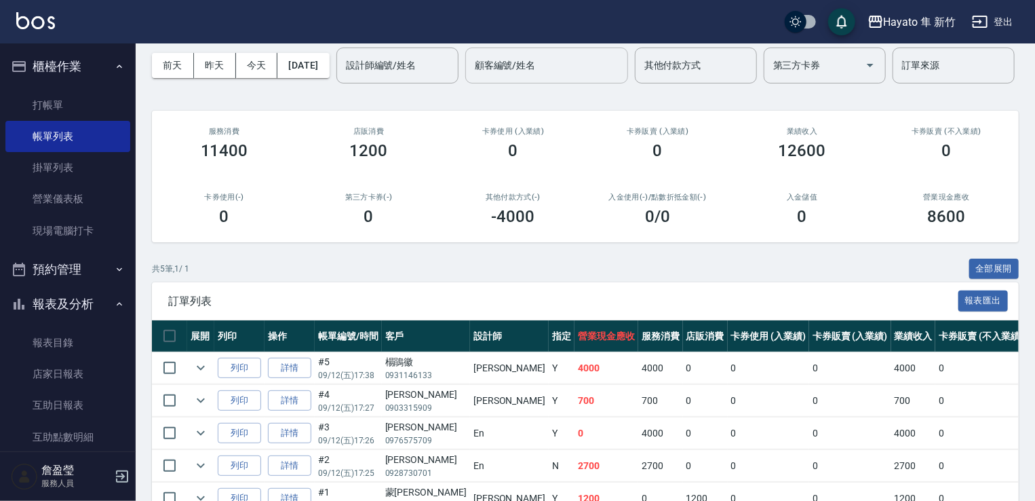
scroll to position [175, 0]
